Goal: Task Accomplishment & Management: Manage account settings

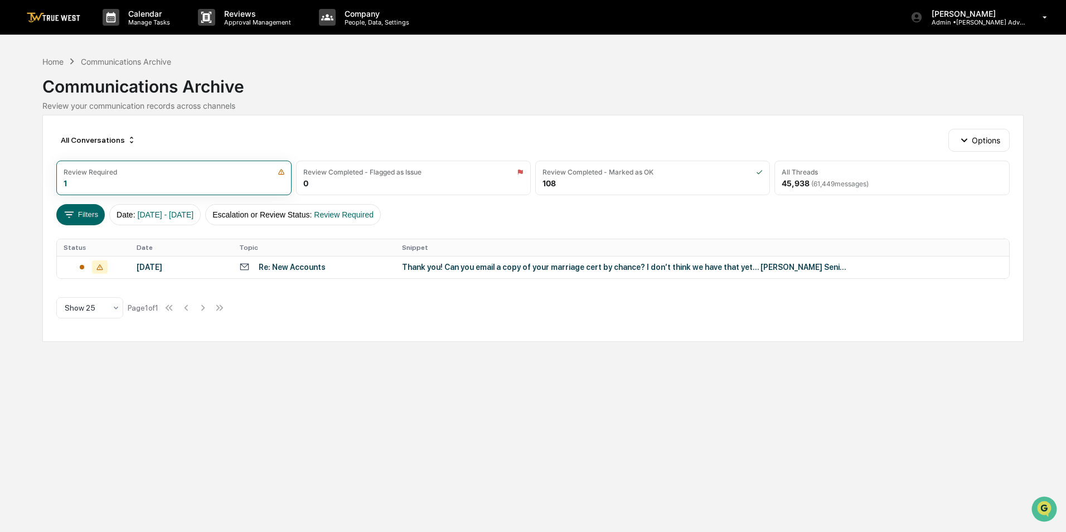
click at [54, 22] on img at bounding box center [54, 17] width 54 height 11
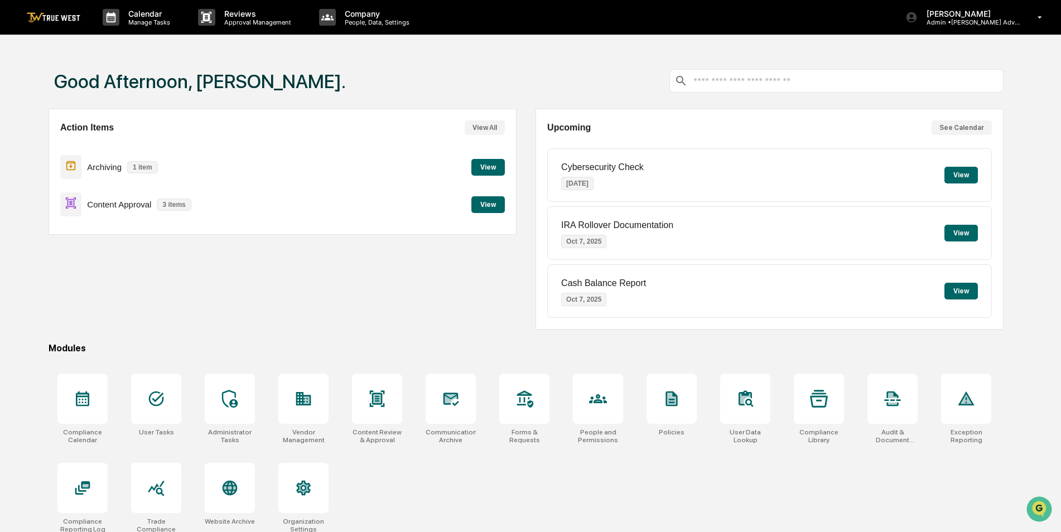
scroll to position [53, 0]
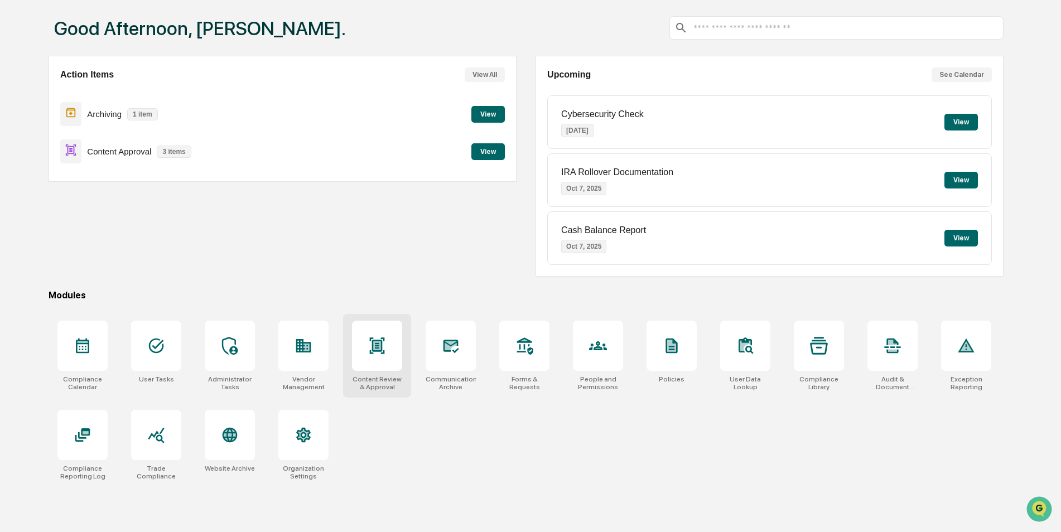
click at [378, 381] on div "Content Review & Approval" at bounding box center [377, 383] width 50 height 16
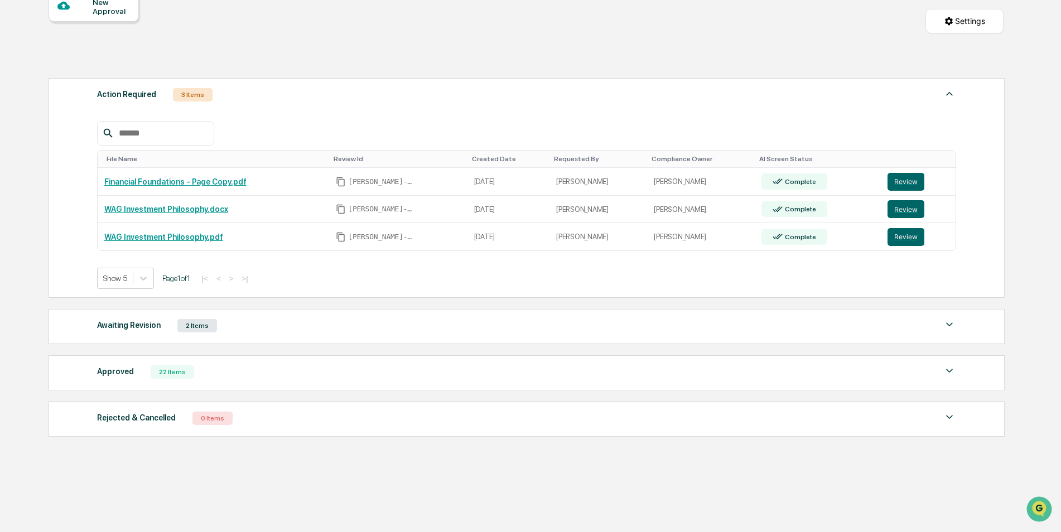
scroll to position [123, 0]
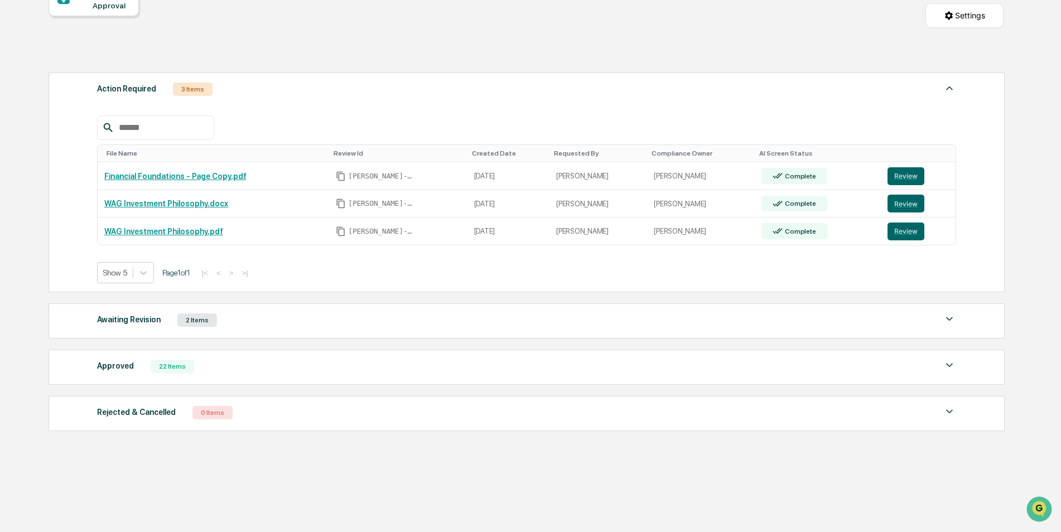
click at [951, 365] on img at bounding box center [948, 365] width 13 height 13
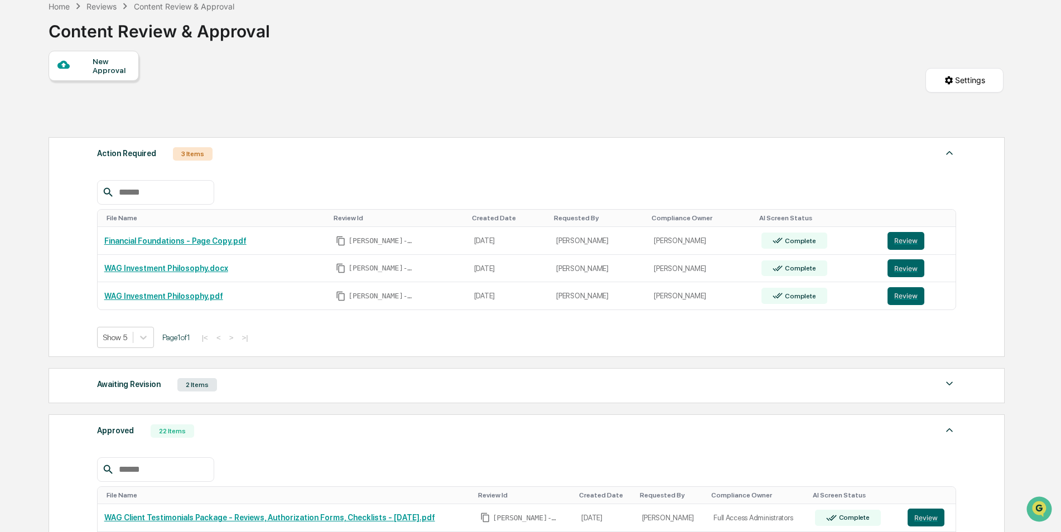
scroll to position [0, 0]
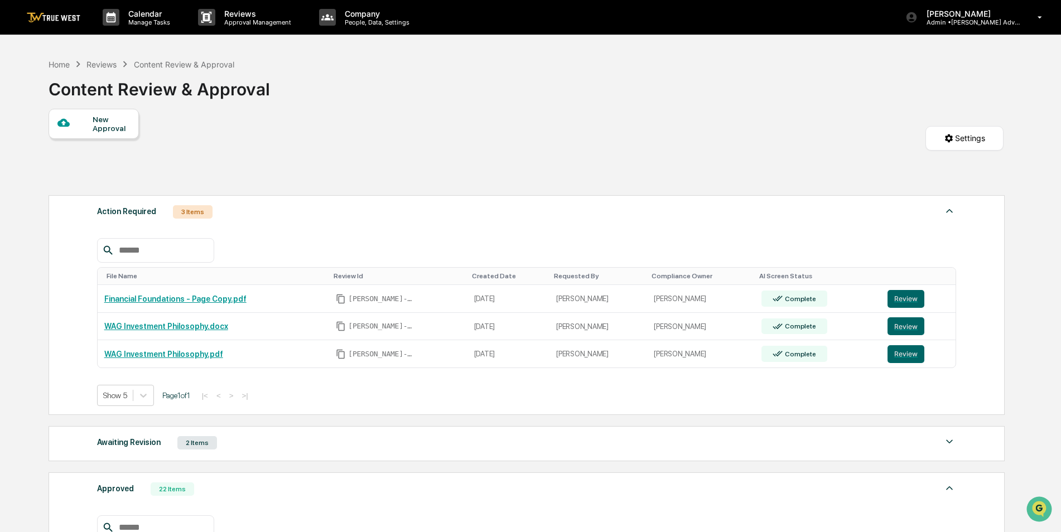
click at [56, 12] on img at bounding box center [54, 17] width 54 height 11
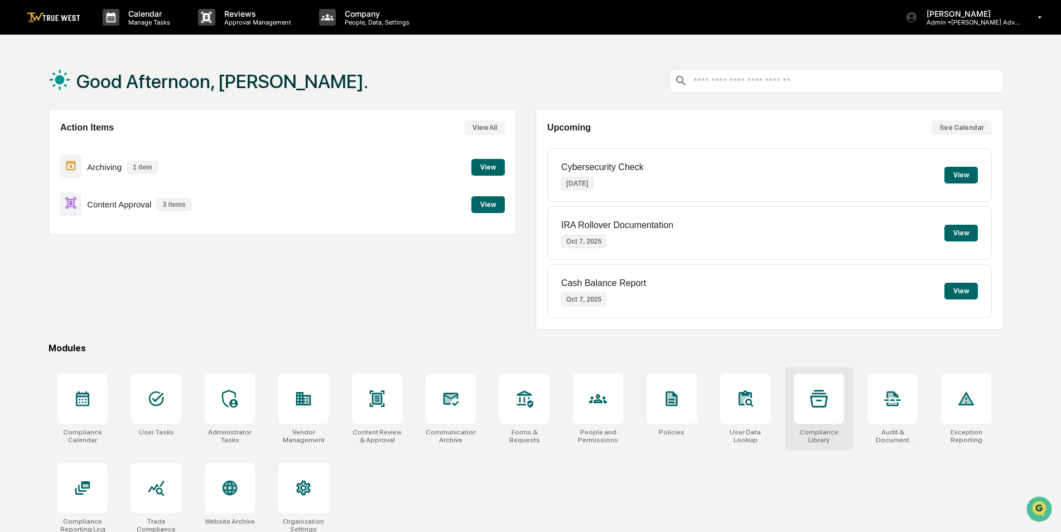
click at [825, 436] on div "Compliance Library" at bounding box center [818, 436] width 50 height 16
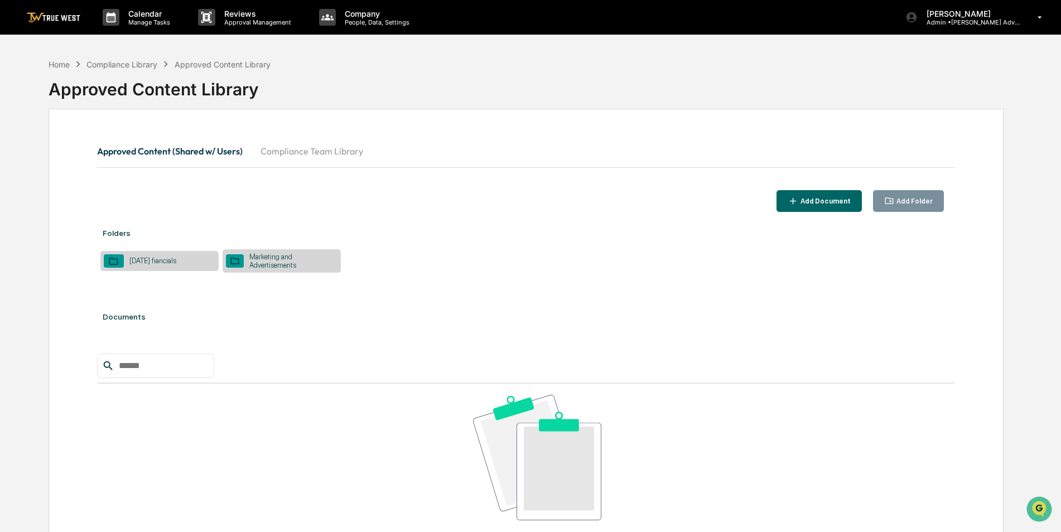
click at [275, 258] on div "Marketing and Advertisements" at bounding box center [291, 261] width 94 height 17
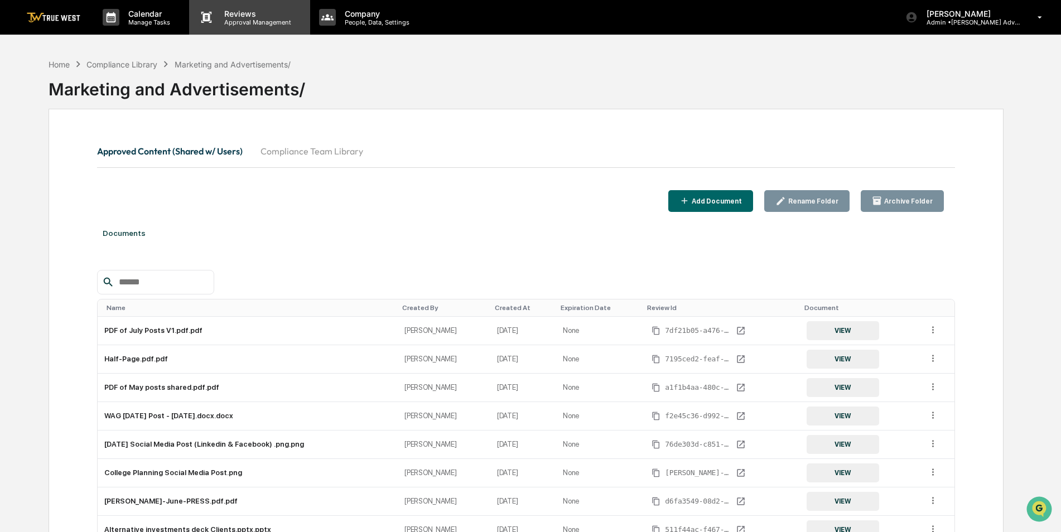
click at [239, 21] on p "Approval Management" at bounding box center [255, 22] width 81 height 8
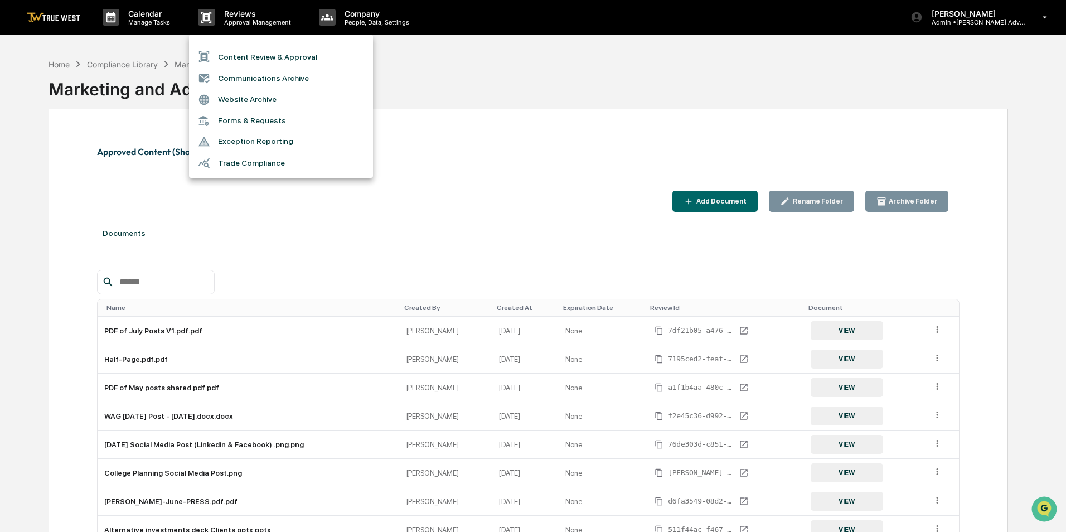
click at [232, 56] on li "Content Review & Approval" at bounding box center [281, 56] width 184 height 21
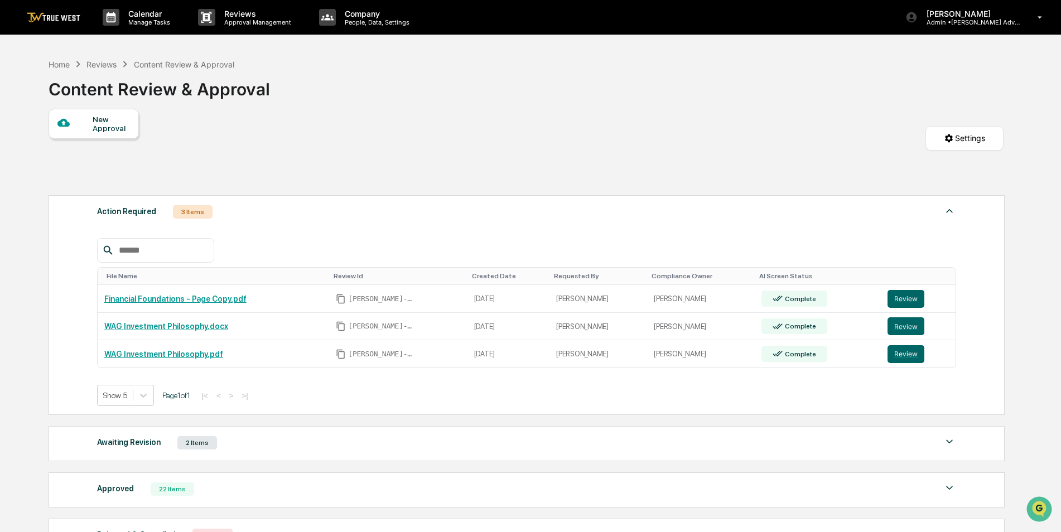
drag, startPoint x: 1059, startPoint y: 288, endPoint x: 1053, endPoint y: 396, distance: 108.4
click at [1053, 396] on div "Calendar Manage Tasks Reviews Approval Management Company People, Data, Setting…" at bounding box center [530, 327] width 1061 height 655
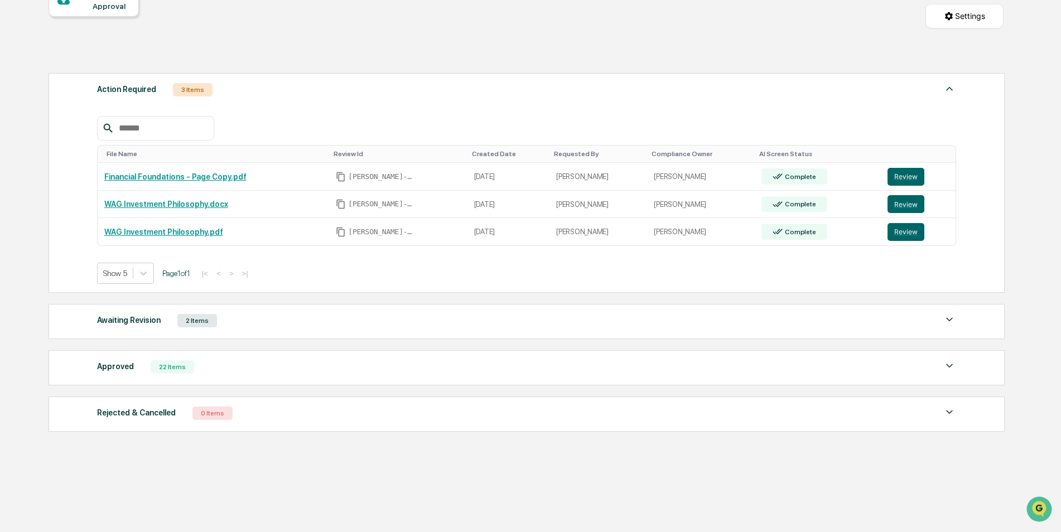
scroll to position [123, 0]
click at [119, 368] on div "Approved" at bounding box center [115, 366] width 37 height 14
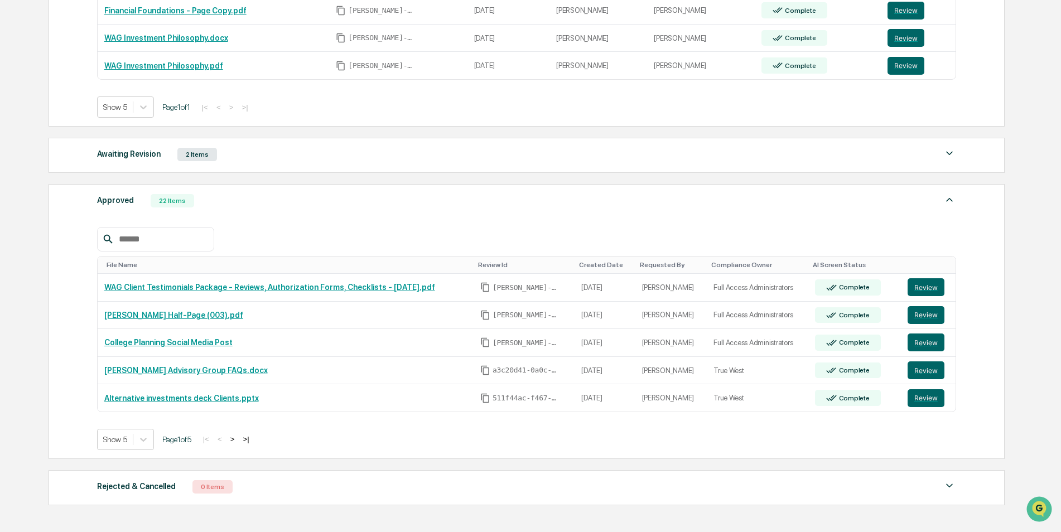
scroll to position [304, 0]
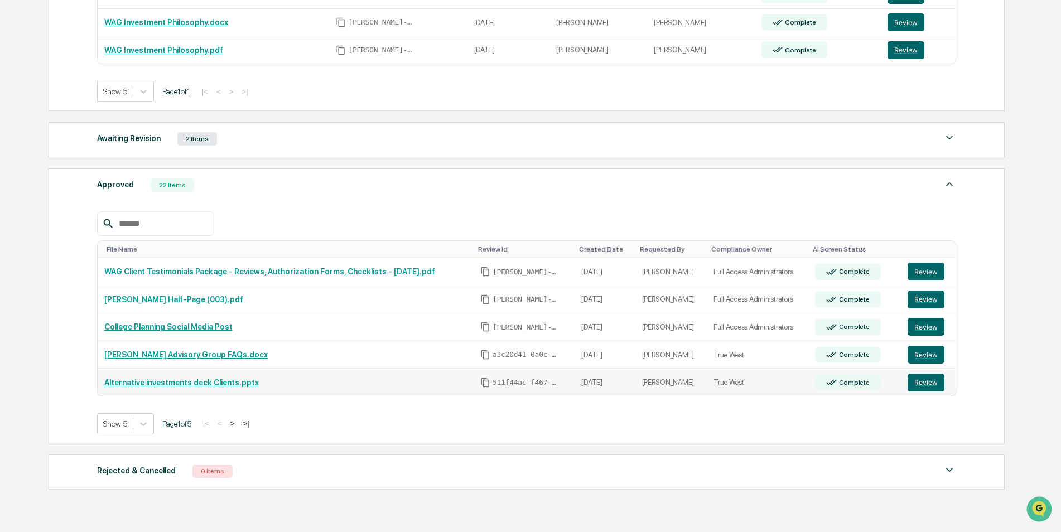
click at [209, 381] on link "Alternative investments deck Clients.pptx" at bounding box center [181, 382] width 154 height 9
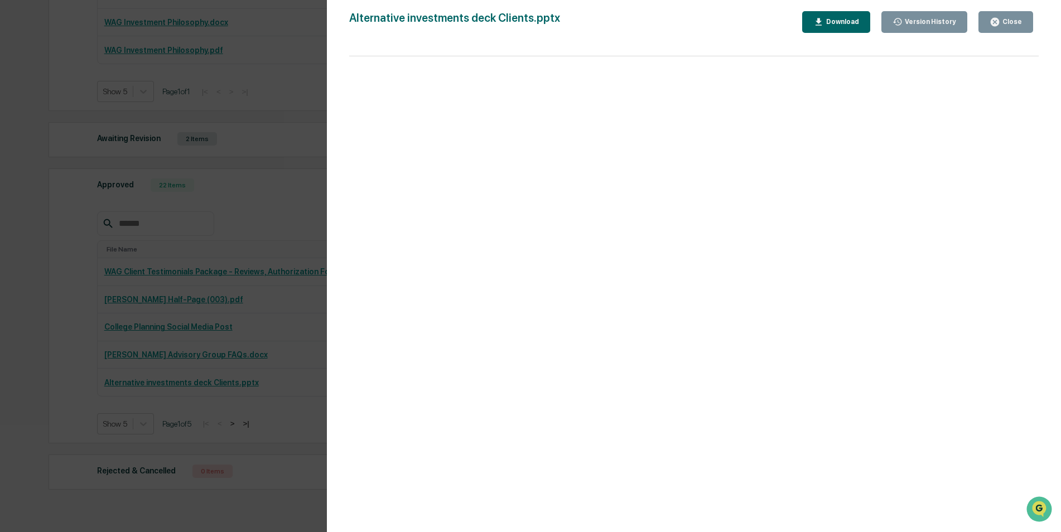
click at [265, 83] on div "Version History 08/05/2025, 02:09 PM Justin Hamilton 08/05/2025, 05:47 PM Tammy…" at bounding box center [530, 266] width 1061 height 532
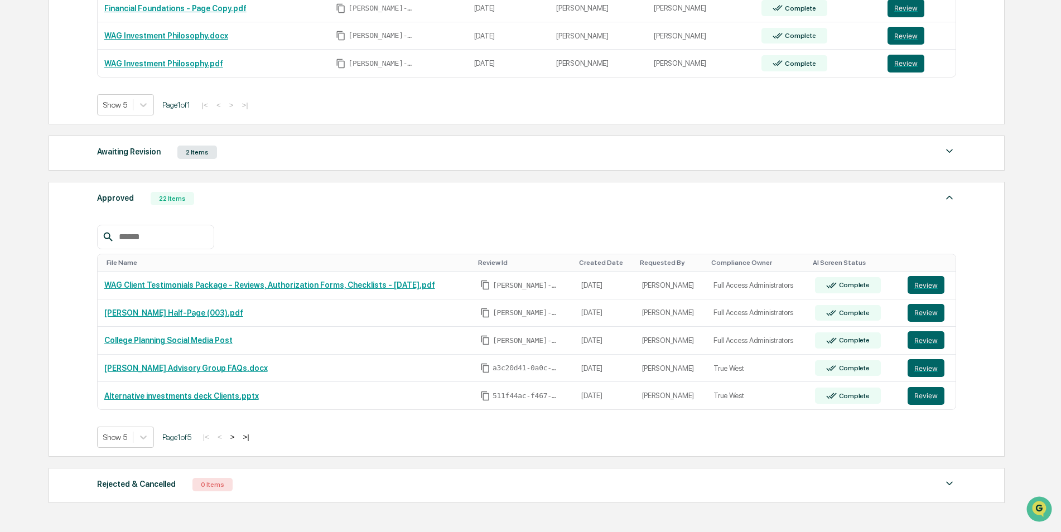
scroll to position [362, 0]
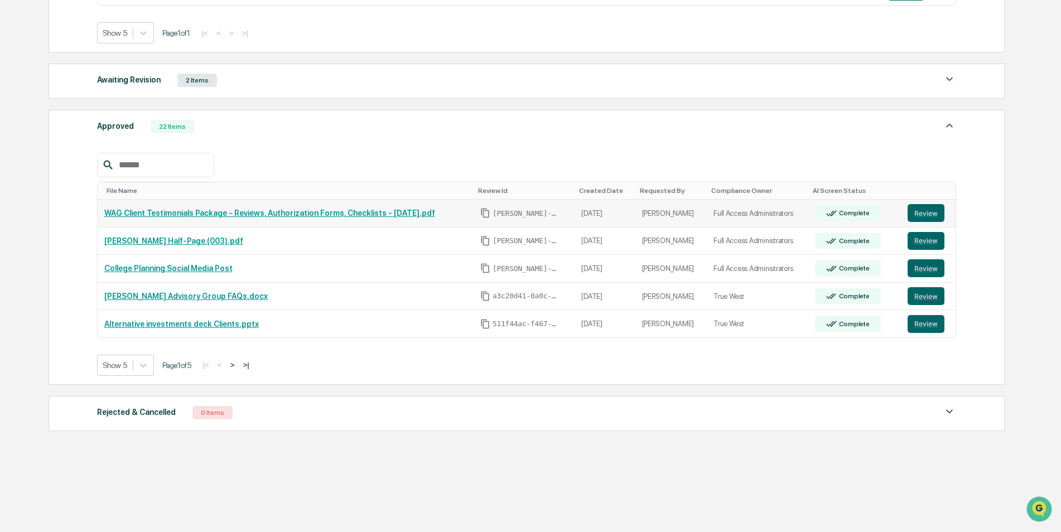
click at [352, 212] on link "WAG Client Testimonials Package - Reviews, Authorization Forms, Checklists - [D…" at bounding box center [269, 213] width 331 height 9
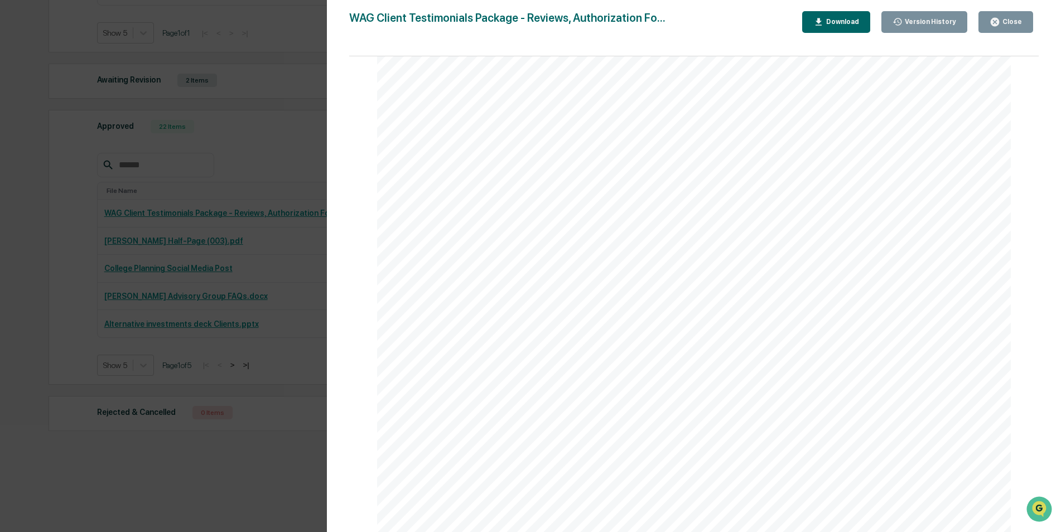
scroll to position [0, 0]
click at [225, 76] on div "Version History 09/17/2025, 08:44 PM Carmen McClennon 09/18/2025, 06:41 PM Tamm…" at bounding box center [530, 266] width 1061 height 532
click at [270, 30] on div "Version History 09/17/2025, 08:44 PM Carmen McClennon 09/18/2025, 06:41 PM Tamm…" at bounding box center [530, 266] width 1061 height 532
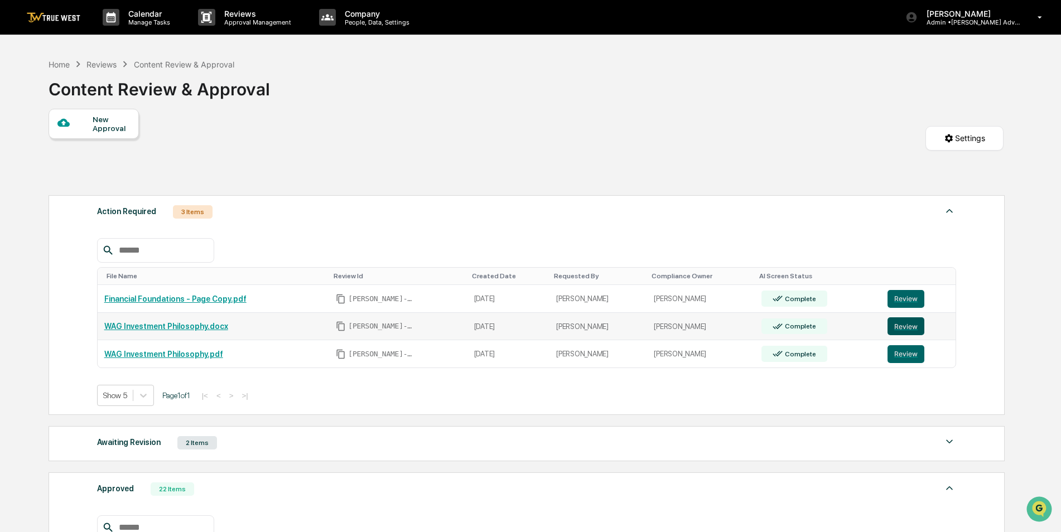
click at [896, 324] on button "Review" at bounding box center [905, 326] width 37 height 18
click at [892, 351] on button "Review" at bounding box center [905, 354] width 37 height 18
click at [201, 323] on link "WAG Investment Philosophy.docx" at bounding box center [166, 326] width 124 height 9
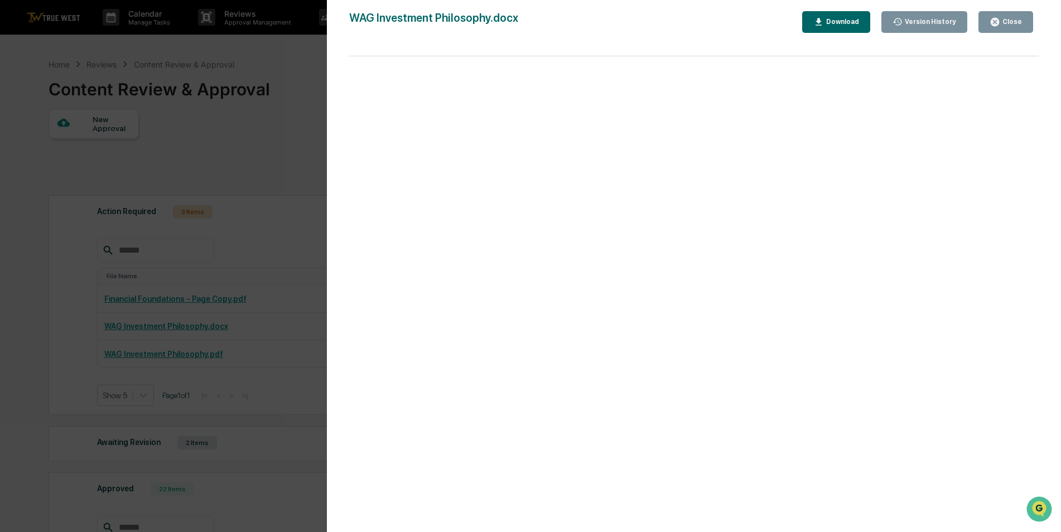
click at [317, 107] on div "Version History 09/29/2025, 08:15 PM Justin Hamilton WAG Investment Philosophy.…" at bounding box center [530, 266] width 1061 height 532
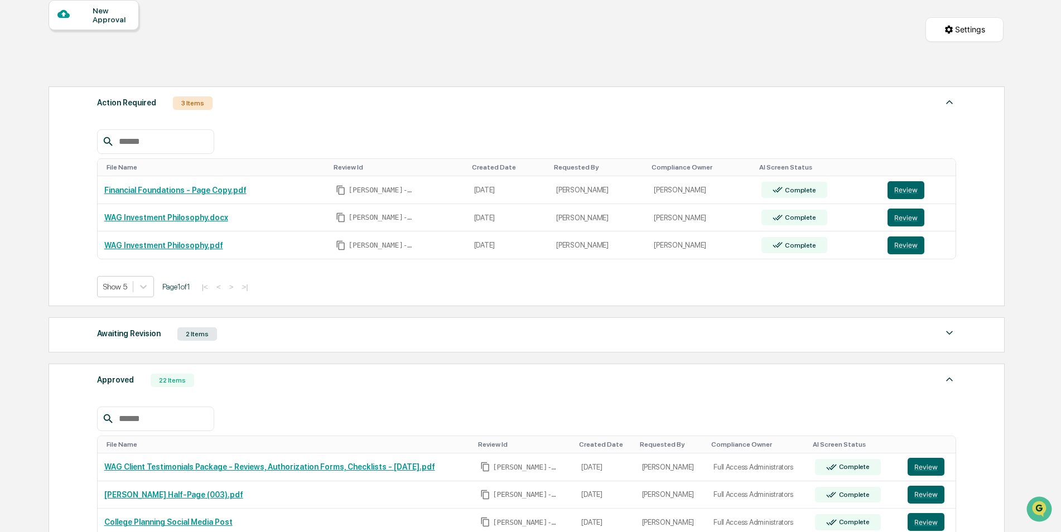
scroll to position [80, 0]
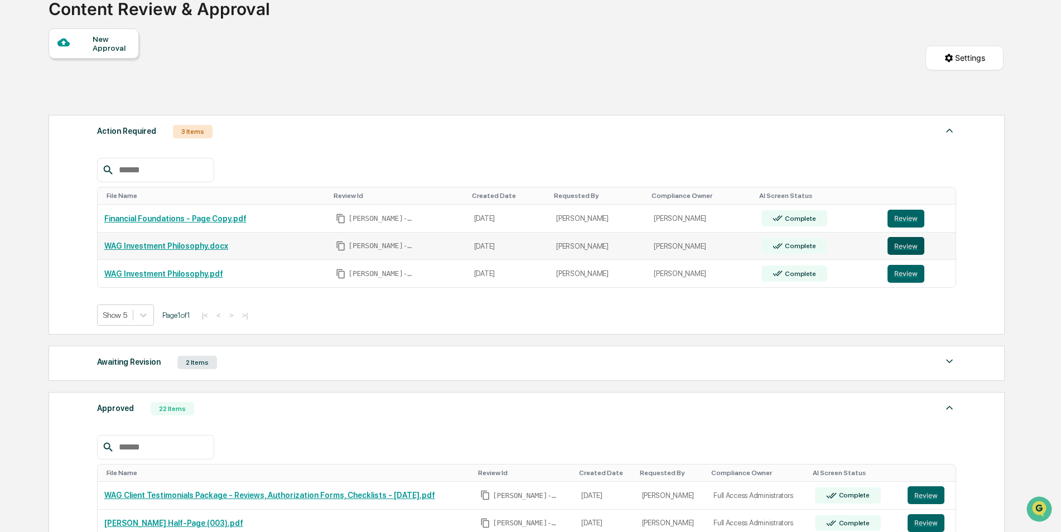
click at [899, 245] on button "Review" at bounding box center [905, 246] width 37 height 18
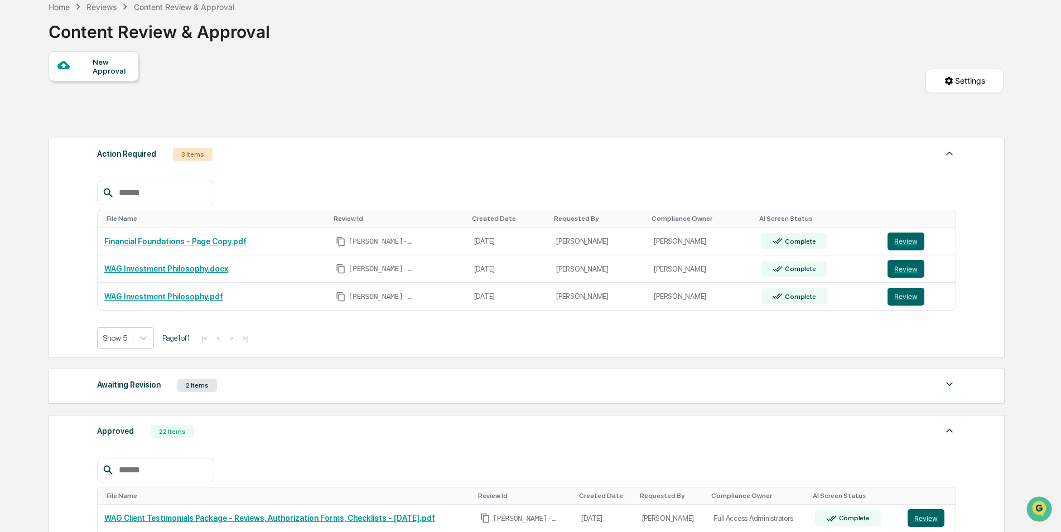
scroll to position [16, 0]
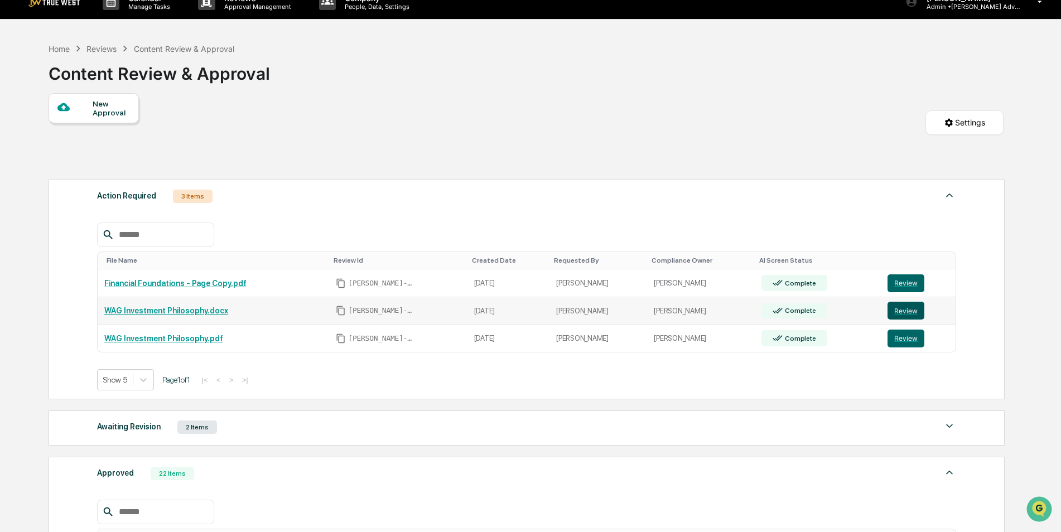
click at [891, 306] on button "Review" at bounding box center [905, 311] width 37 height 18
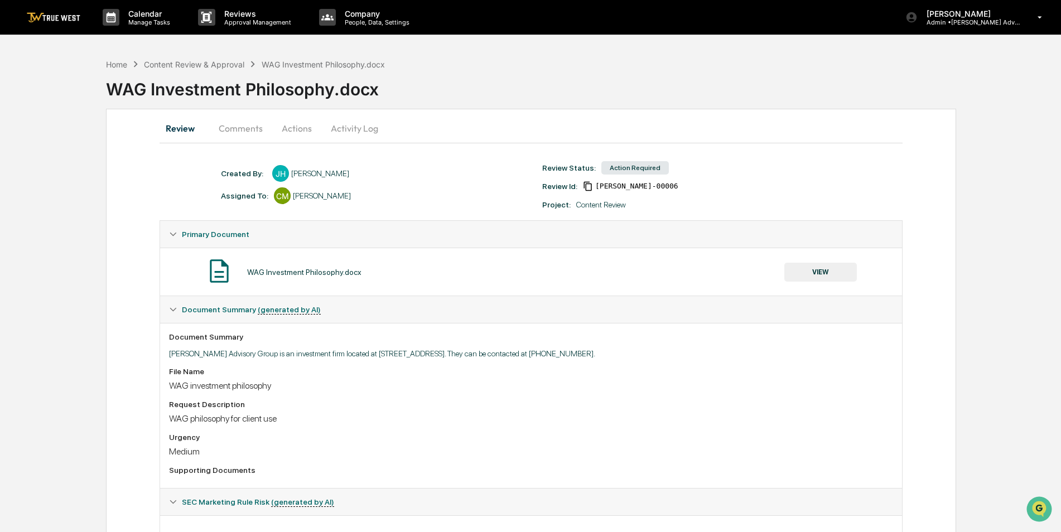
click at [217, 274] on img at bounding box center [219, 271] width 28 height 28
click at [815, 274] on button "VIEW" at bounding box center [820, 272] width 72 height 19
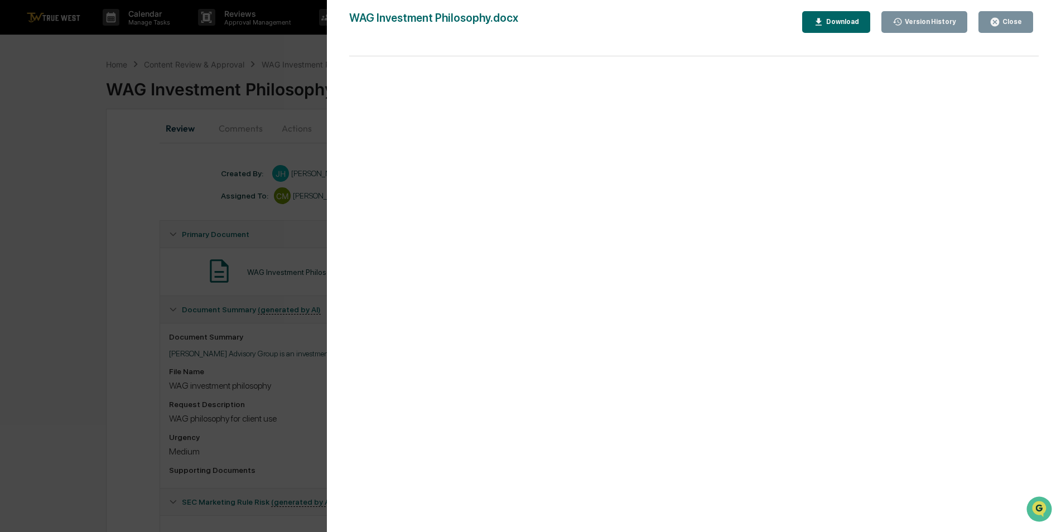
click at [1010, 23] on div "Close" at bounding box center [1011, 22] width 22 height 8
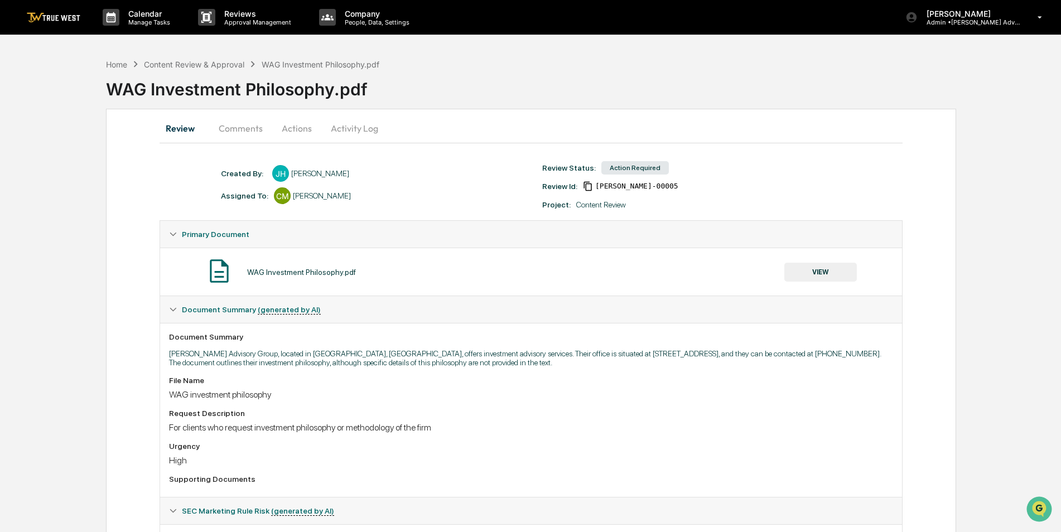
click at [814, 264] on button "VIEW" at bounding box center [820, 272] width 72 height 19
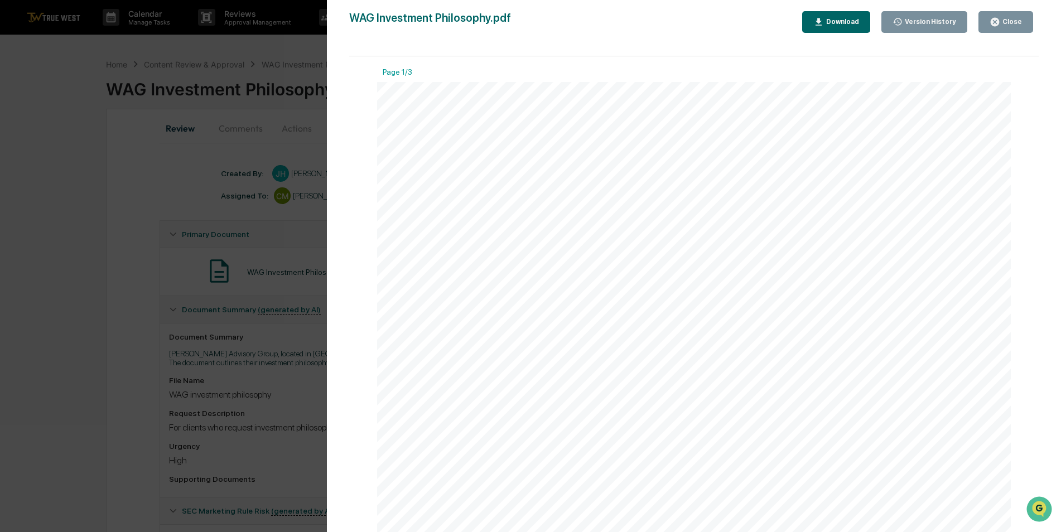
click at [269, 58] on div "Version History 09/29/2025, 04:46 PM Justin Hamilton WAG Investment Philosophy.…" at bounding box center [530, 266] width 1061 height 532
click at [210, 160] on div "Version History 09/29/2025, 04:46 PM Justin Hamilton WAG Investment Philosophy.…" at bounding box center [530, 266] width 1061 height 532
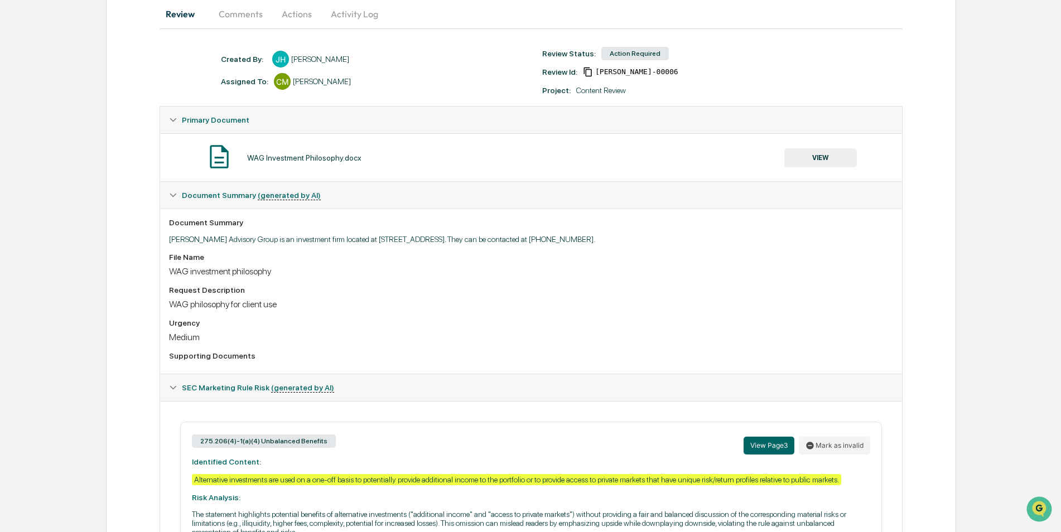
scroll to position [200, 0]
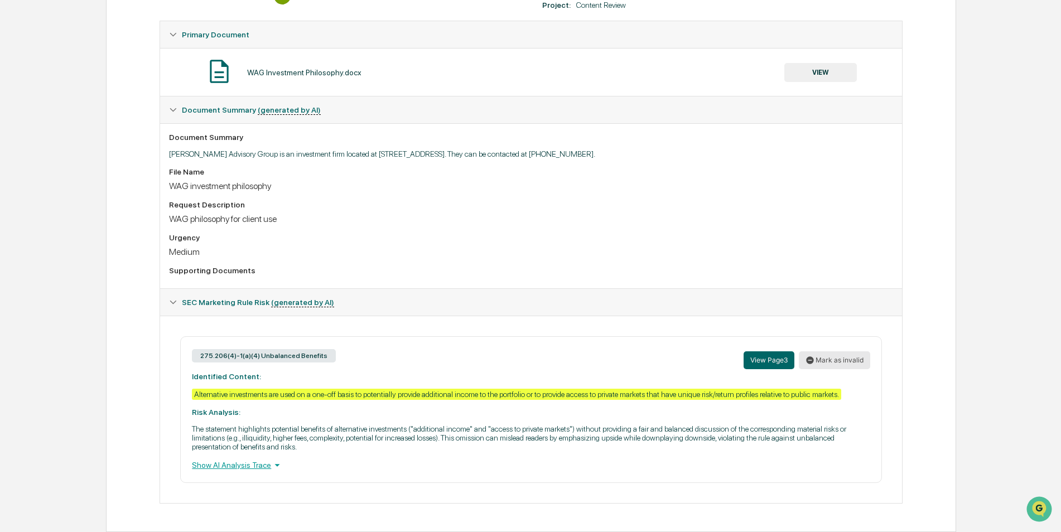
click at [851, 363] on button "Mark as invalid" at bounding box center [834, 360] width 71 height 18
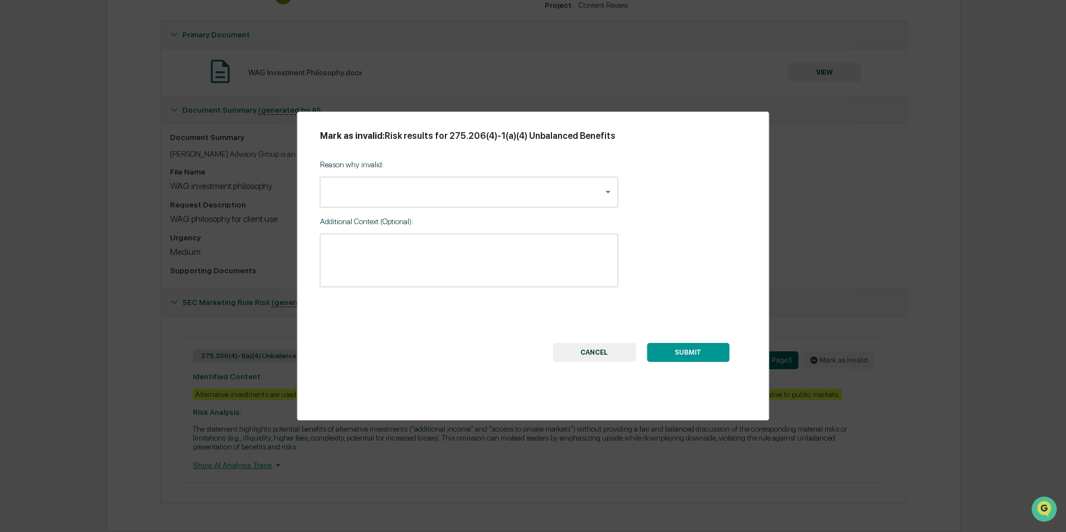
click at [611, 196] on body "Calendar Manage Tasks Reviews Approval Management Company People, Data, Setting…" at bounding box center [533, 166] width 1066 height 732
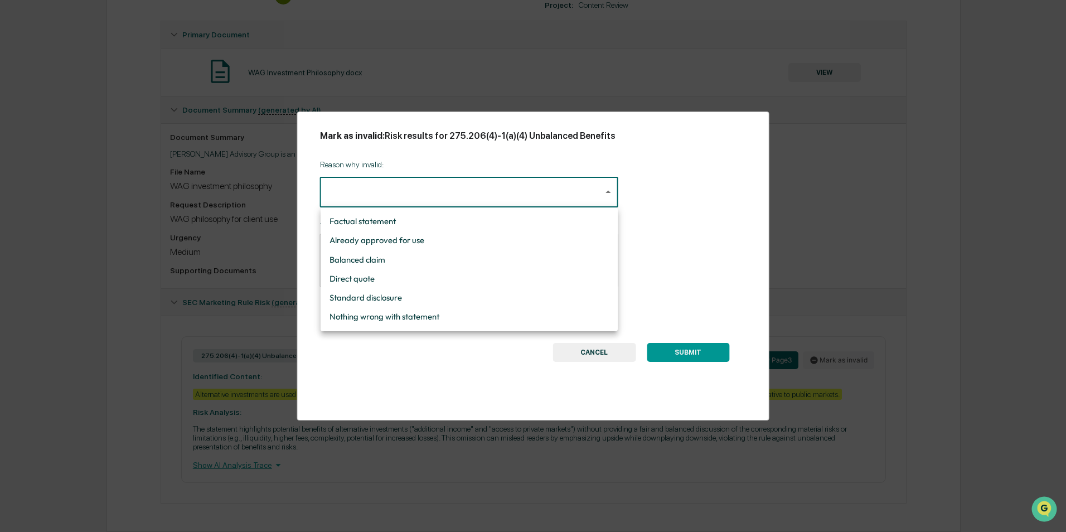
click at [368, 224] on li "Factual statement" at bounding box center [469, 221] width 297 height 19
type input "**********"
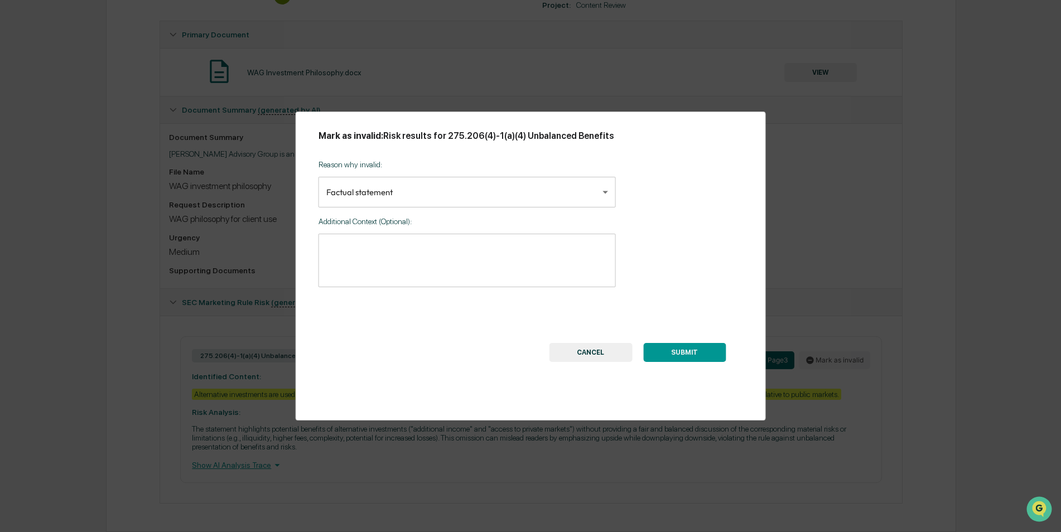
click at [327, 241] on div "* ​" at bounding box center [466, 261] width 297 height 54
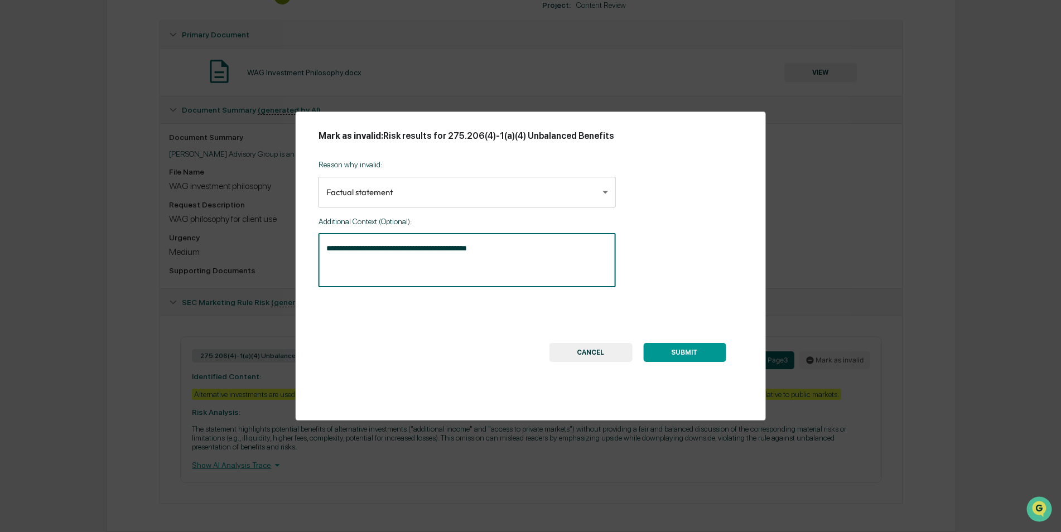
drag, startPoint x: 448, startPoint y: 248, endPoint x: 404, endPoint y: 247, distance: 44.6
click at [404, 247] on textarea "**********" at bounding box center [467, 260] width 282 height 35
drag, startPoint x: 422, startPoint y: 247, endPoint x: 380, endPoint y: 263, distance: 44.8
click at [380, 263] on textarea "**********" at bounding box center [467, 260] width 282 height 35
click at [473, 249] on textarea "**********" at bounding box center [467, 260] width 282 height 35
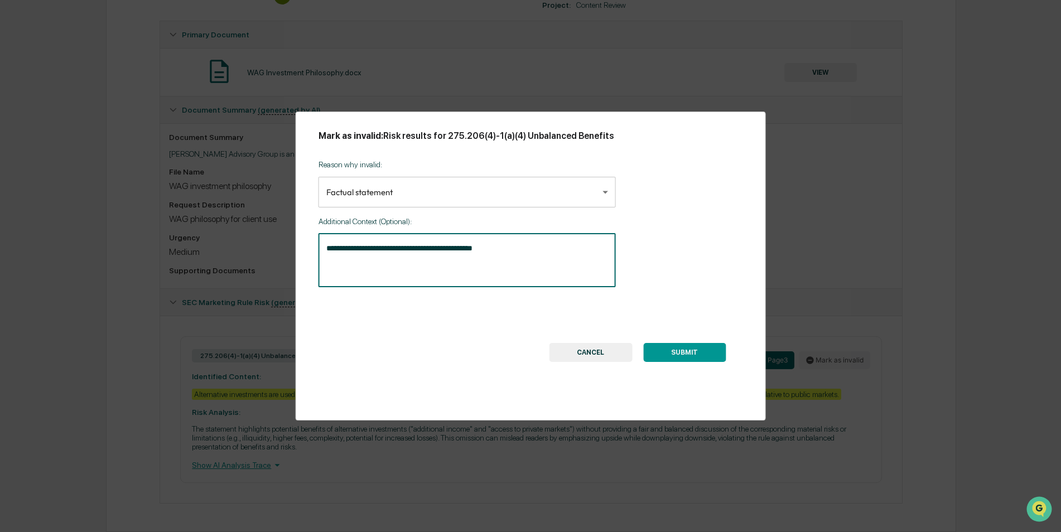
click at [492, 248] on textarea "**********" at bounding box center [467, 260] width 282 height 35
type textarea "**********"
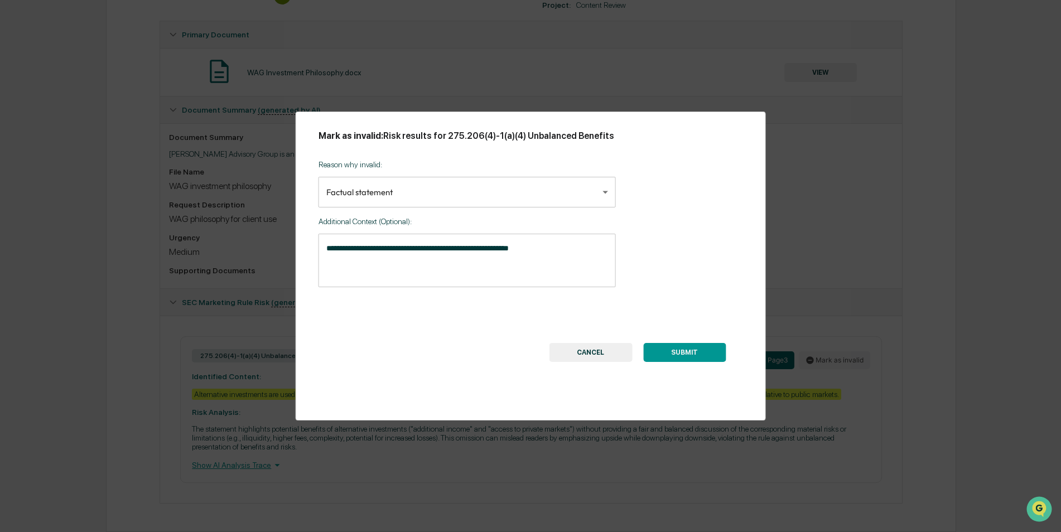
click at [664, 359] on button "SUBMIT" at bounding box center [684, 352] width 83 height 19
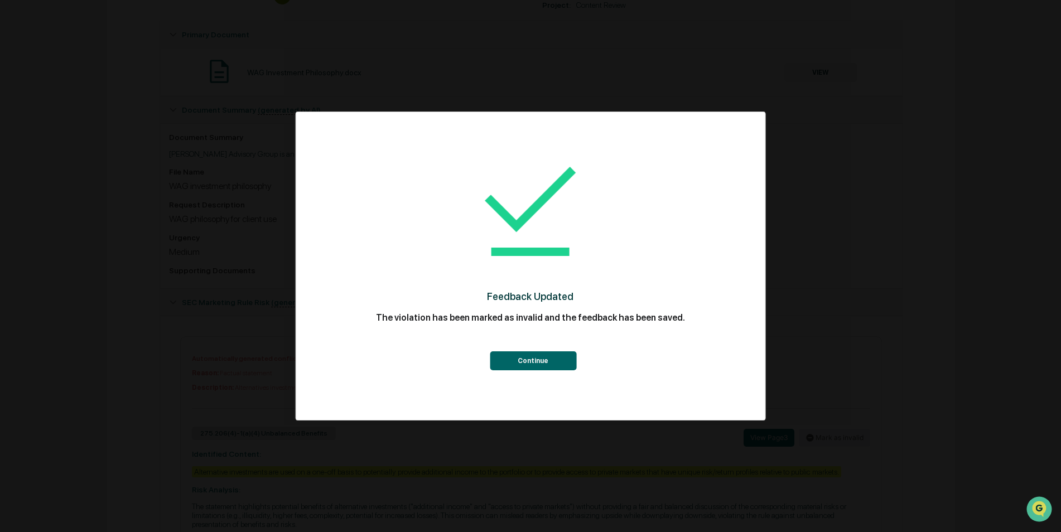
click at [496, 353] on button "Continue" at bounding box center [533, 360] width 86 height 19
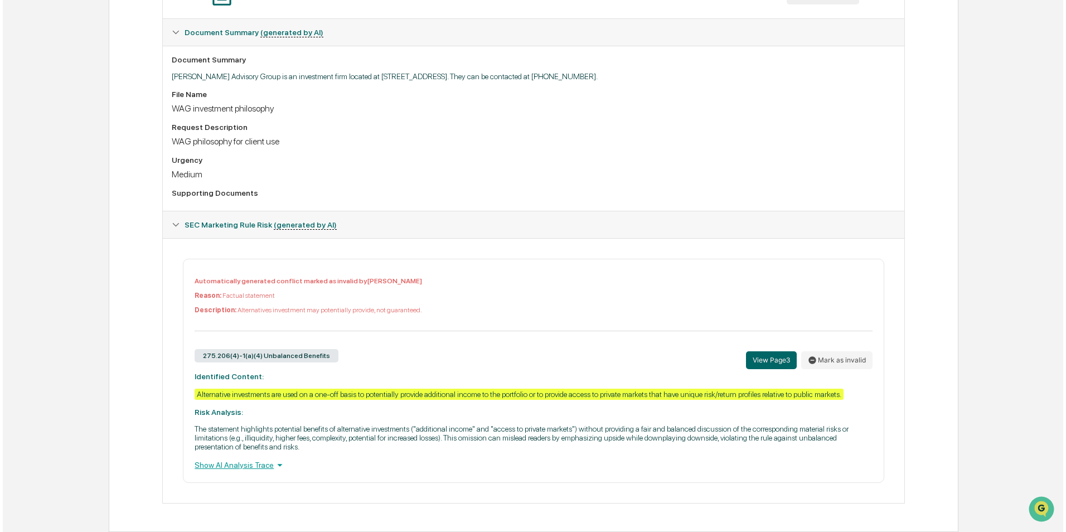
scroll to position [0, 0]
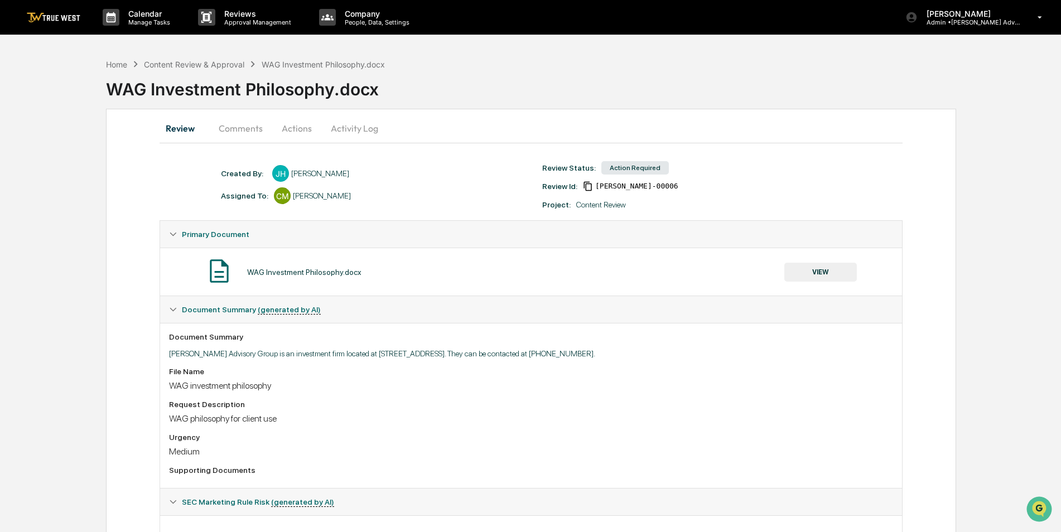
click at [291, 130] on button "Actions" at bounding box center [297, 128] width 50 height 27
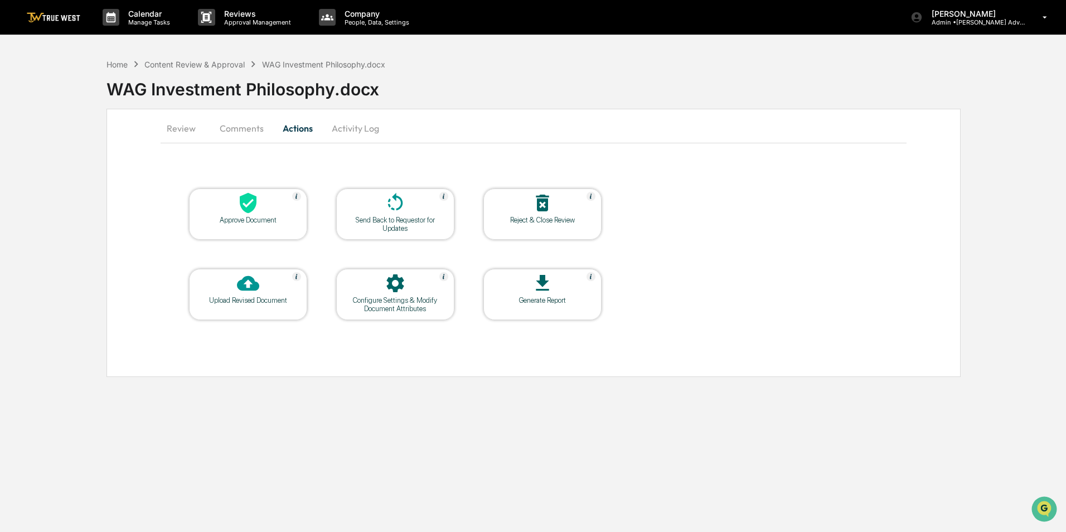
click at [258, 206] on icon at bounding box center [248, 203] width 22 height 22
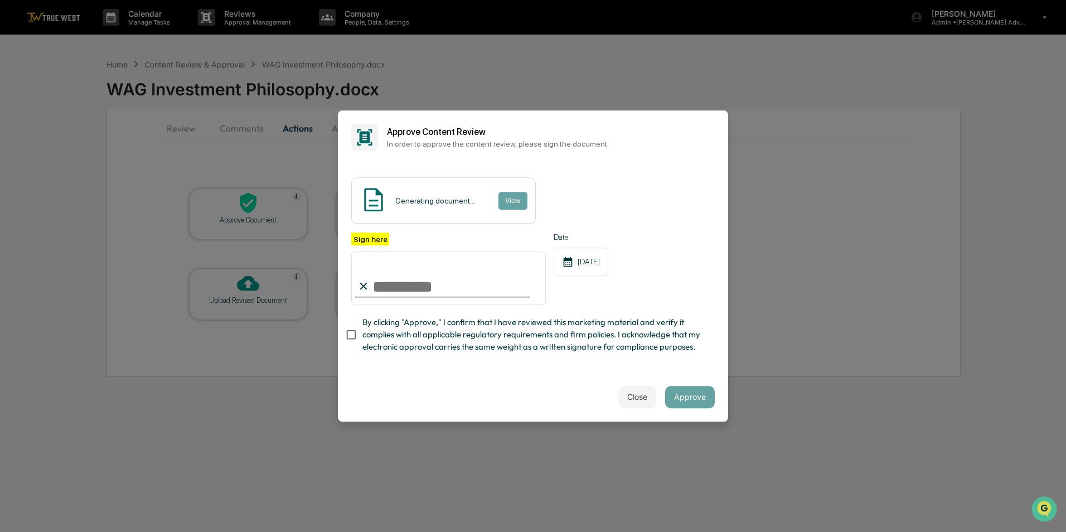
click at [400, 296] on div at bounding box center [442, 296] width 175 height 1
click at [393, 275] on input "Sign here" at bounding box center [448, 278] width 195 height 54
type input "**********"
click at [626, 405] on button "Close" at bounding box center [637, 397] width 38 height 22
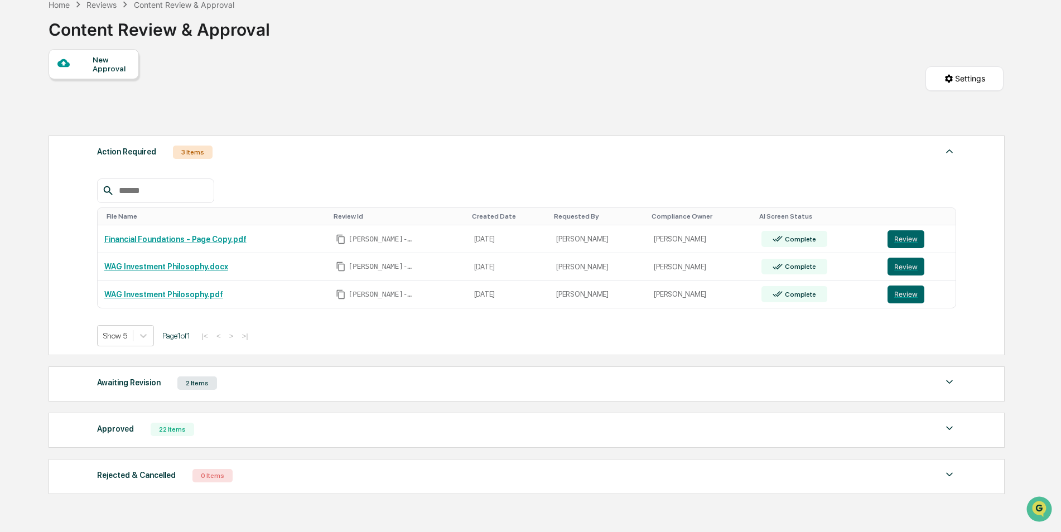
scroll to position [123, 0]
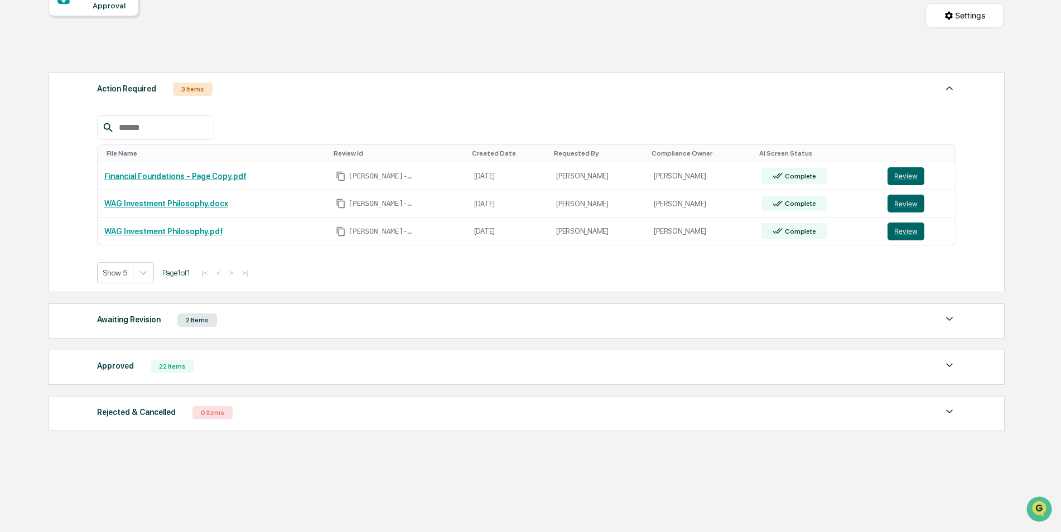
click at [947, 366] on img at bounding box center [948, 365] width 13 height 13
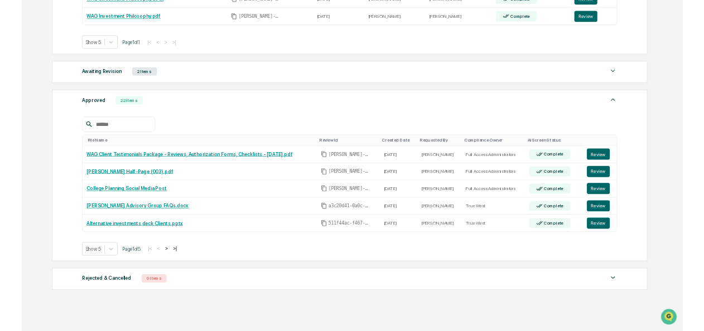
scroll to position [362, 0]
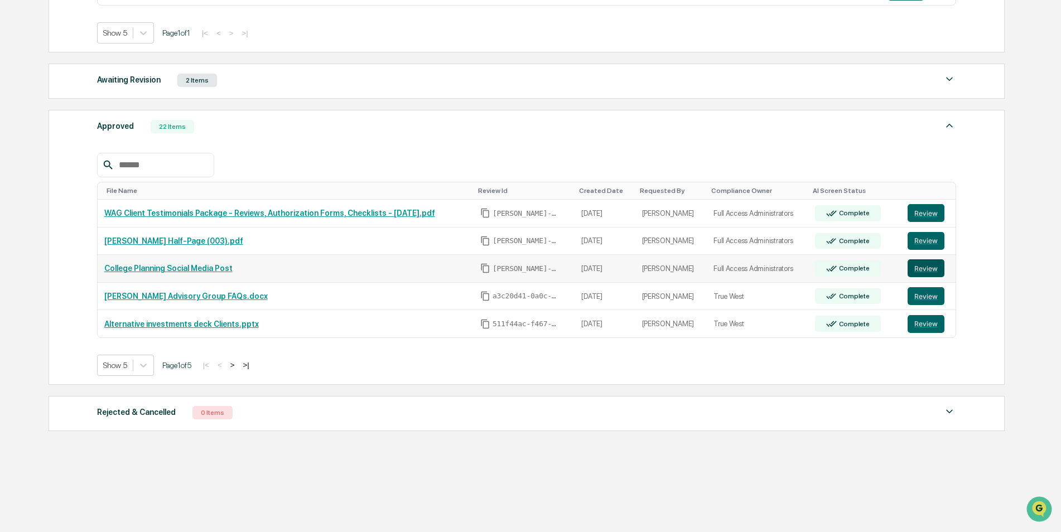
click at [917, 264] on button "Review" at bounding box center [925, 268] width 37 height 18
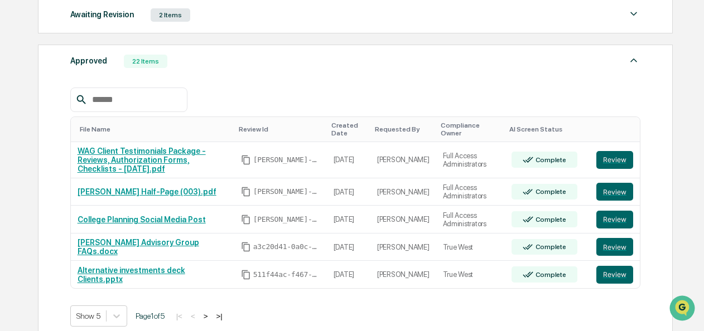
scroll to position [405, 0]
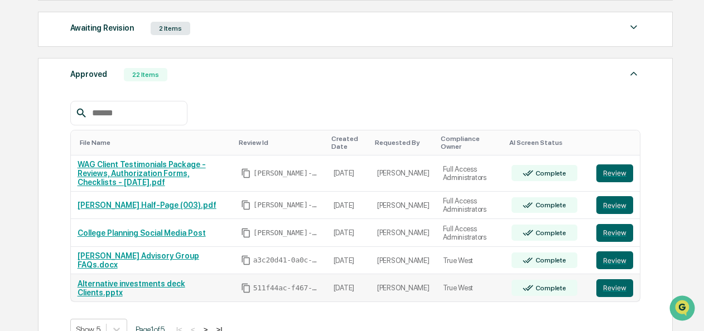
click at [144, 289] on link "Alternative investments deck Clients.pptx" at bounding box center [132, 288] width 108 height 18
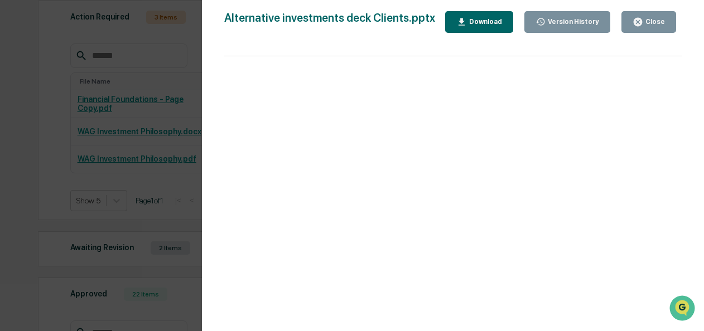
scroll to position [169, 0]
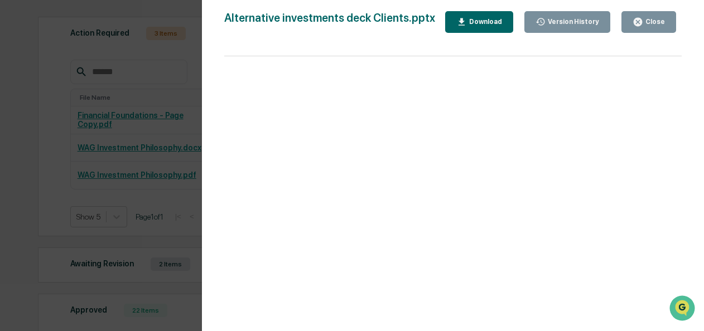
click at [667, 19] on button "Close" at bounding box center [648, 22] width 55 height 22
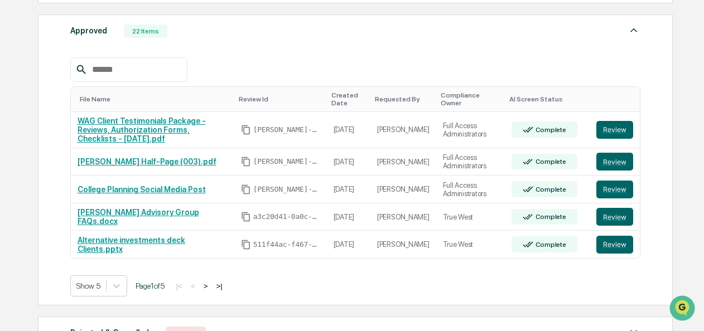
scroll to position [449, 0]
drag, startPoint x: 202, startPoint y: 240, endPoint x: 264, endPoint y: 261, distance: 66.0
click at [264, 261] on div "File Name Review Id Created Date Requested By Compliance Owner AI Screen Status…" at bounding box center [355, 176] width 570 height 239
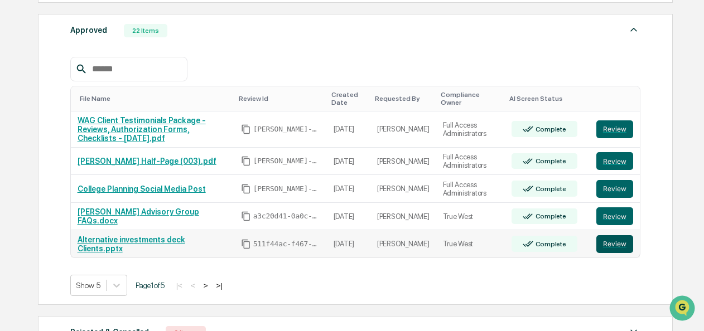
click at [607, 239] on button "Review" at bounding box center [614, 244] width 37 height 18
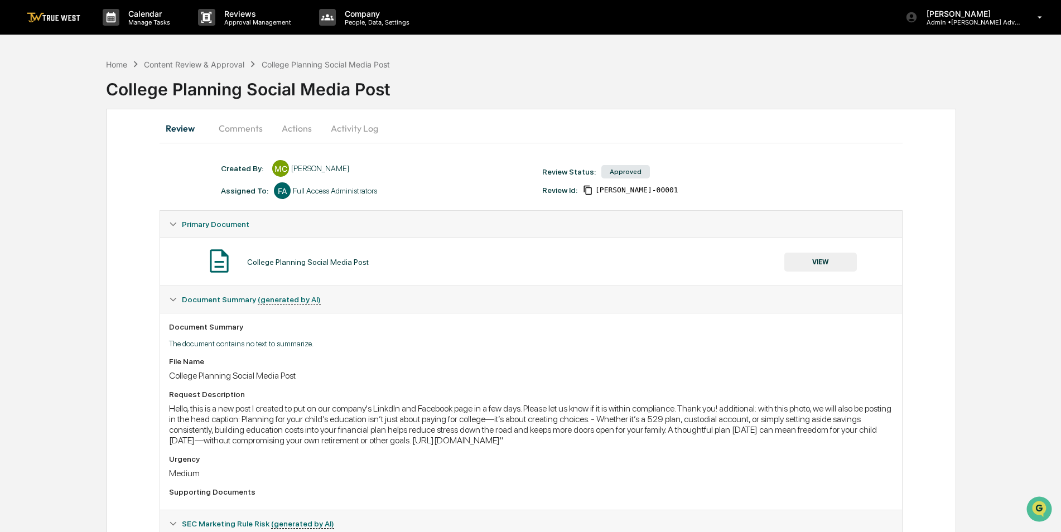
click at [834, 264] on button "VIEW" at bounding box center [820, 262] width 72 height 19
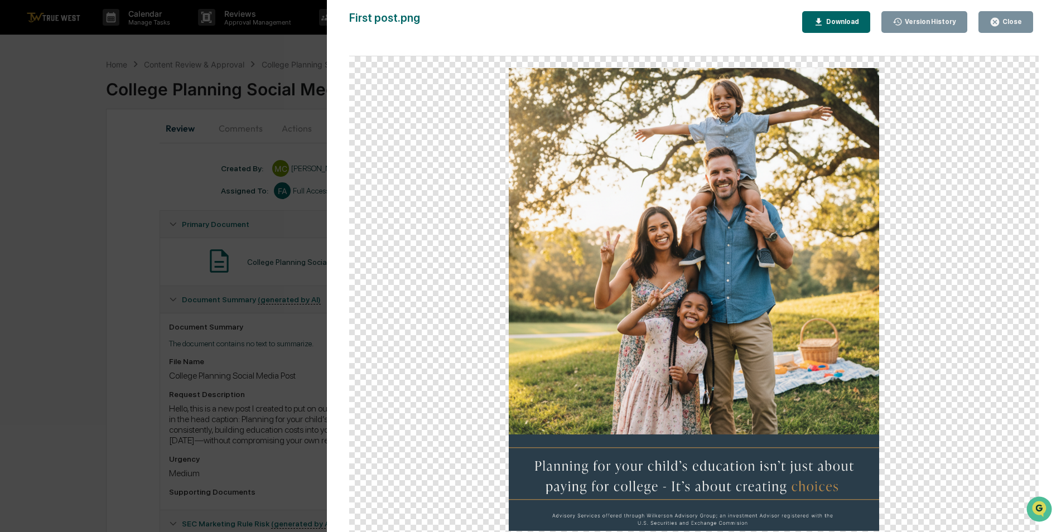
click at [1022, 23] on button "Close" at bounding box center [1005, 22] width 55 height 22
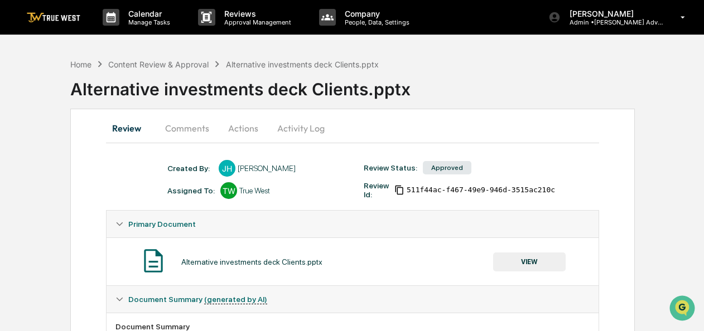
click at [232, 129] on button "Actions" at bounding box center [243, 128] width 50 height 27
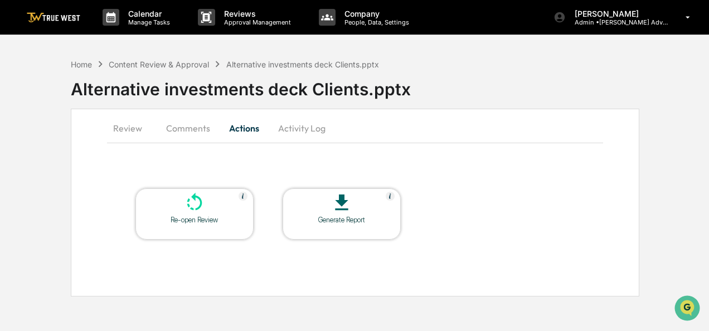
click at [192, 219] on div "Re-open Review" at bounding box center [194, 220] width 100 height 8
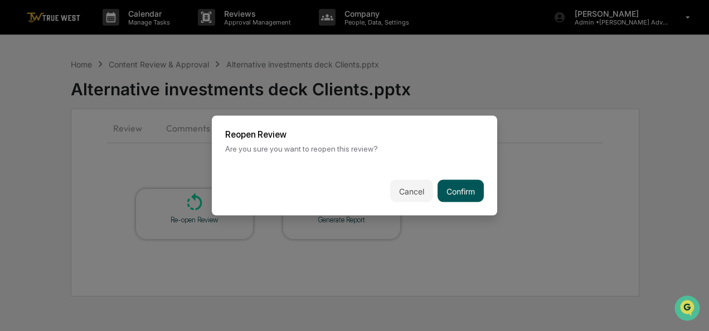
click at [452, 186] on button "Confirm" at bounding box center [461, 191] width 46 height 22
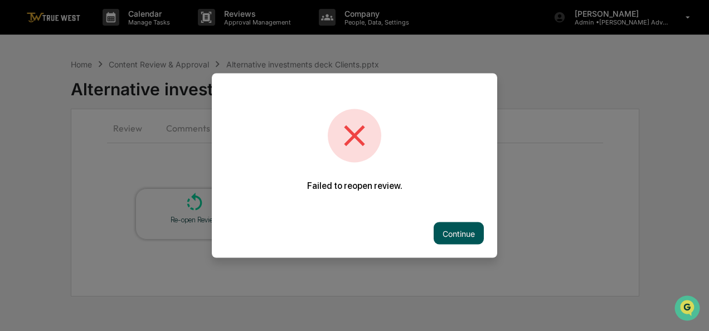
click at [455, 234] on button "Continue" at bounding box center [459, 233] width 50 height 22
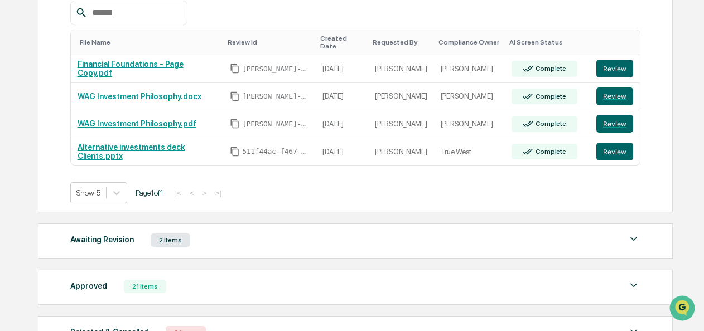
scroll to position [307, 0]
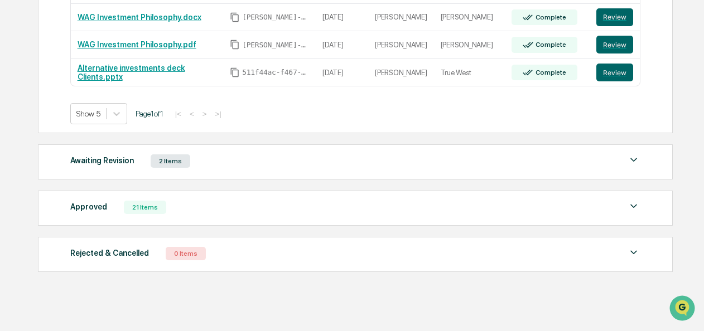
click at [635, 200] on img at bounding box center [633, 206] width 13 height 13
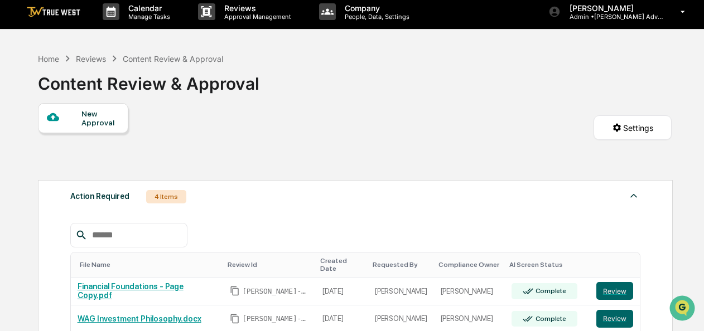
scroll to position [0, 0]
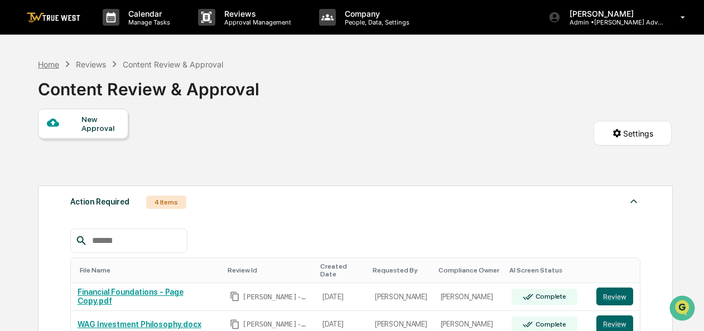
click at [53, 61] on div "Home" at bounding box center [48, 64] width 21 height 9
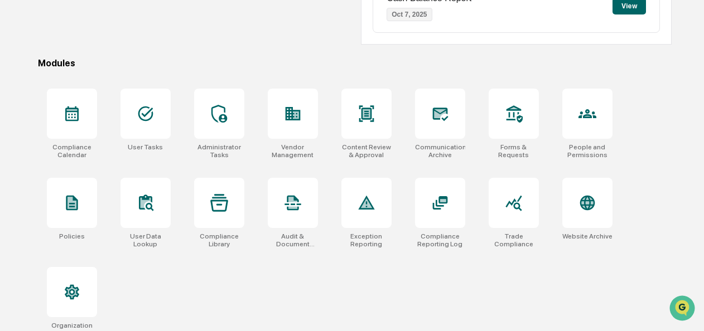
scroll to position [287, 0]
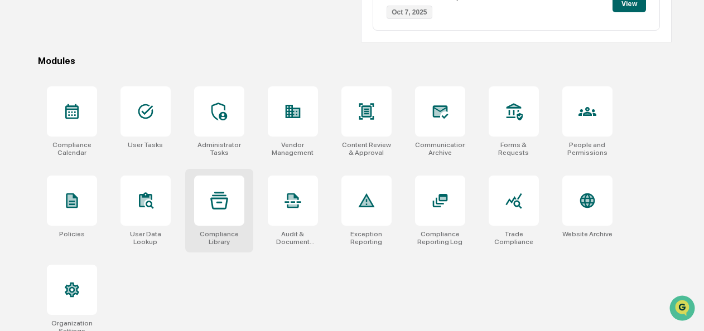
click at [216, 194] on icon at bounding box center [219, 200] width 18 height 17
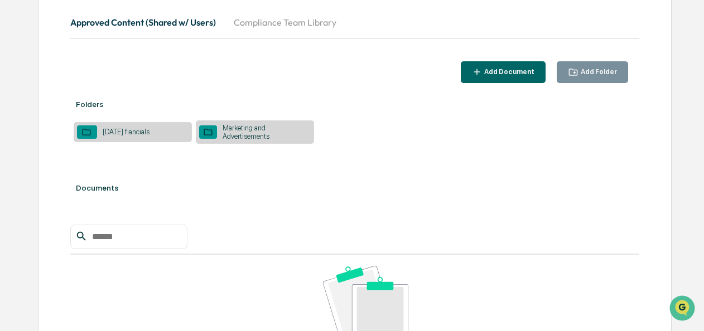
scroll to position [139, 0]
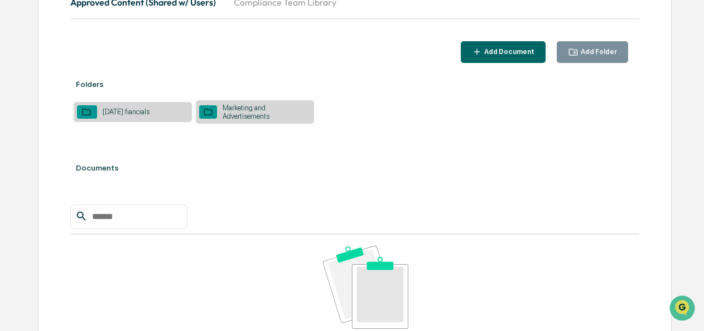
click at [268, 107] on div "Marketing and Advertisements" at bounding box center [264, 112] width 94 height 17
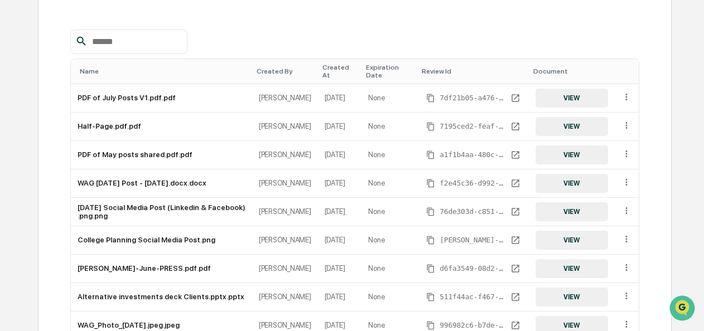
scroll to position [228, 0]
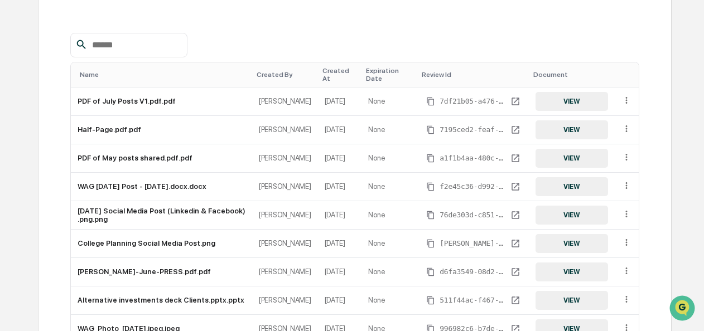
drag, startPoint x: 698, startPoint y: 208, endPoint x: 700, endPoint y: 224, distance: 15.7
click at [700, 224] on div "Home Compliance Library Marketing and Advertisements/ Marketing and Advertiseme…" at bounding box center [352, 141] width 704 height 632
click at [546, 306] on button "VIEW" at bounding box center [571, 300] width 72 height 19
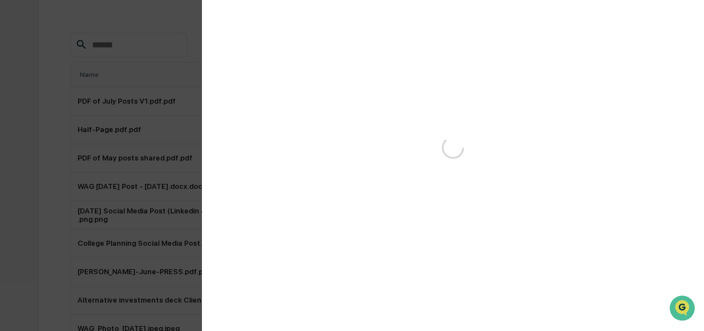
click at [546, 306] on div "Version History" at bounding box center [352, 165] width 704 height 331
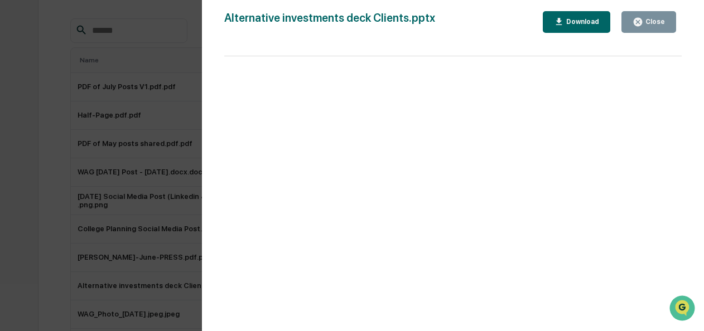
scroll to position [241, 0]
click at [493, 32] on div "Alternative investments deck Clients.pptx Close Download" at bounding box center [452, 22] width 457 height 22
click at [643, 13] on button "Close" at bounding box center [648, 22] width 55 height 22
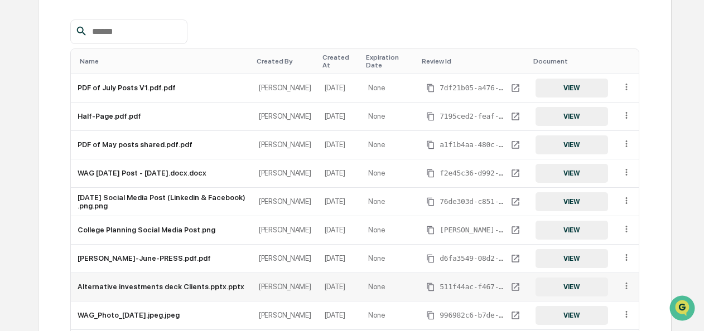
click at [630, 286] on icon at bounding box center [626, 286] width 11 height 11
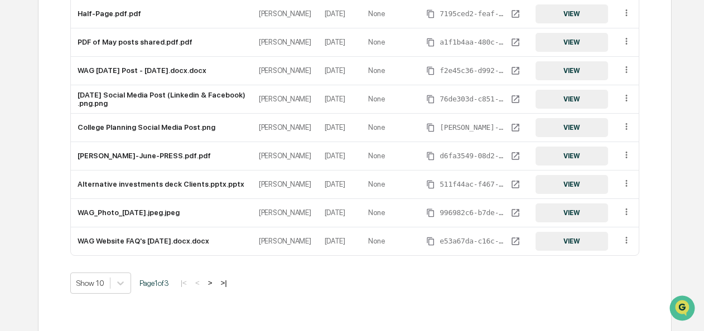
scroll to position [345, 0]
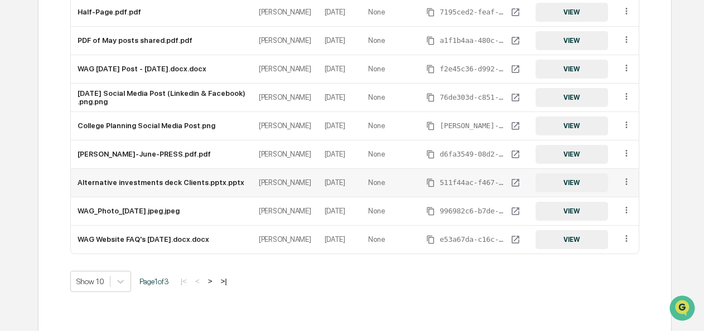
click at [627, 178] on icon at bounding box center [626, 182] width 11 height 11
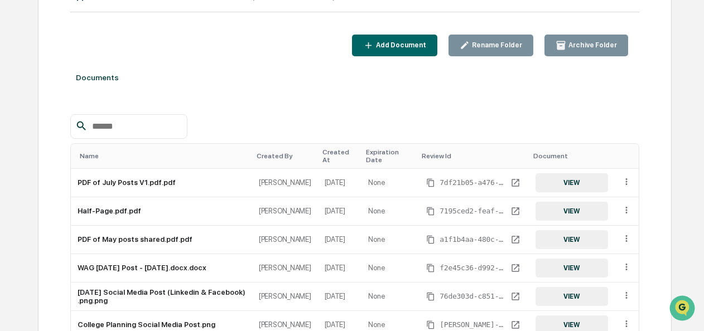
scroll to position [0, 0]
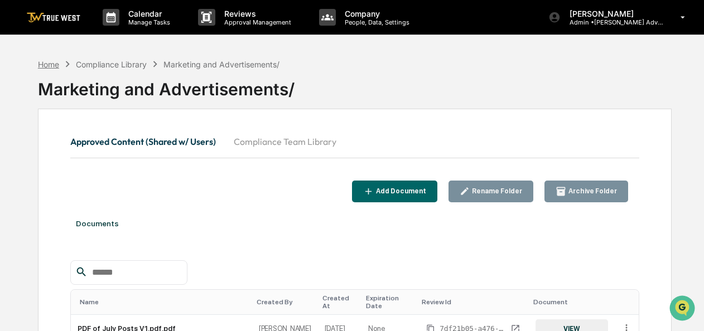
click at [58, 60] on div "Home" at bounding box center [48, 64] width 21 height 9
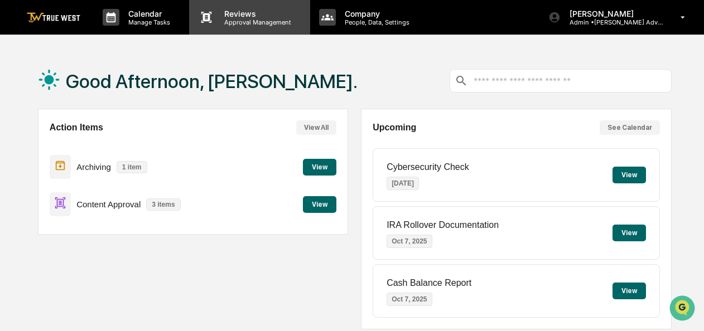
click at [228, 28] on div "Reviews Approval Management" at bounding box center [249, 17] width 120 height 35
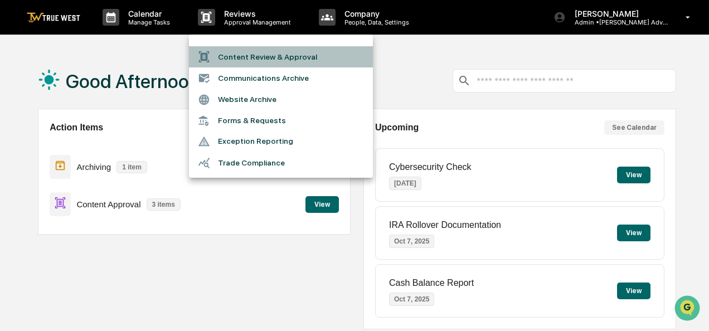
click at [230, 54] on li "Content Review & Approval" at bounding box center [281, 56] width 184 height 21
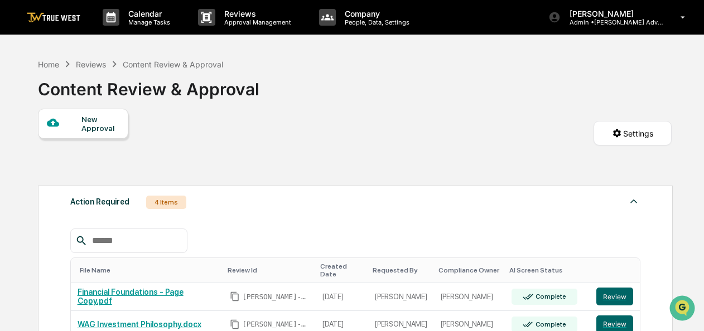
drag, startPoint x: 703, startPoint y: 140, endPoint x: 707, endPoint y: 180, distance: 40.4
click at [703, 180] on html "Calendar Manage Tasks Reviews Approval Management Company People, Data, Setting…" at bounding box center [352, 165] width 704 height 331
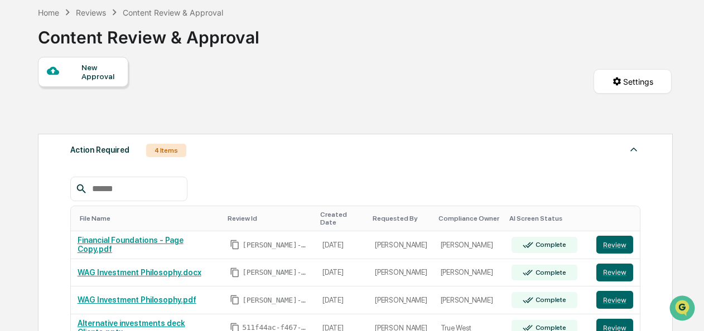
scroll to position [54, 0]
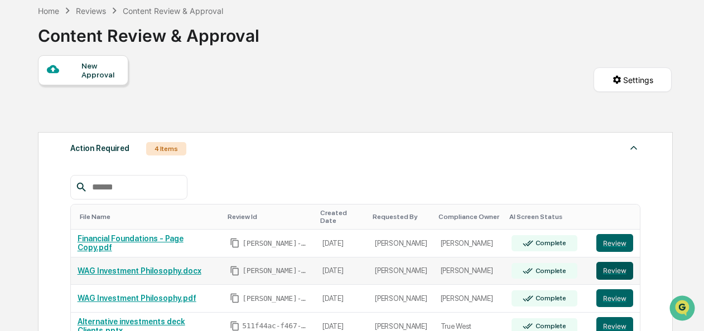
click at [608, 263] on button "Review" at bounding box center [614, 271] width 37 height 18
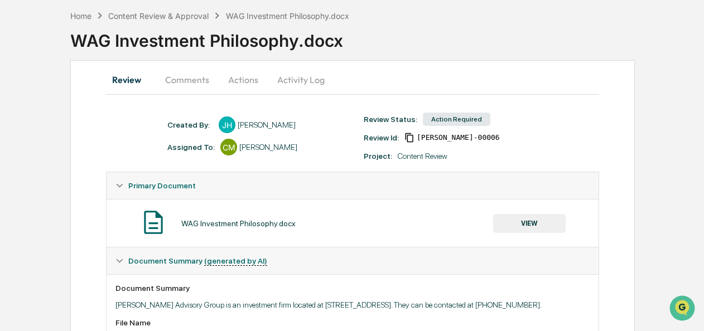
scroll to position [64, 0]
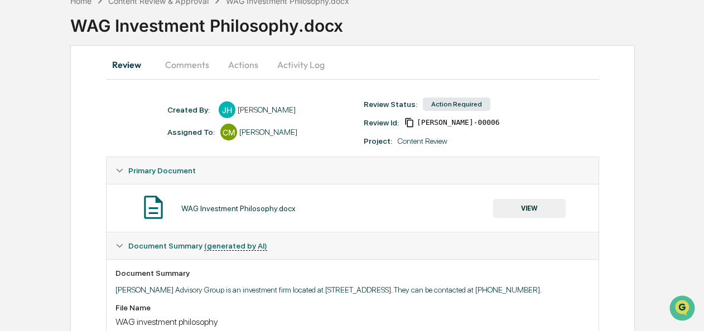
click at [236, 67] on button "Actions" at bounding box center [243, 64] width 50 height 27
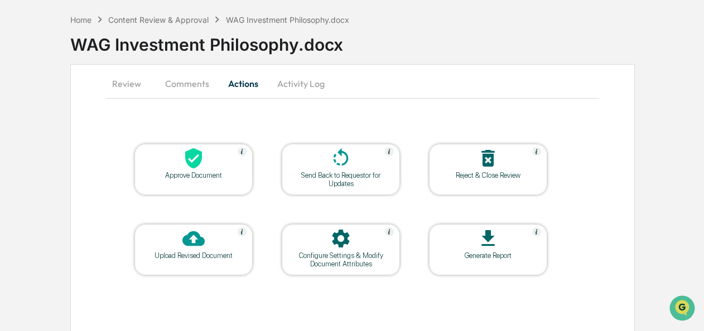
click at [191, 166] on icon at bounding box center [193, 158] width 17 height 21
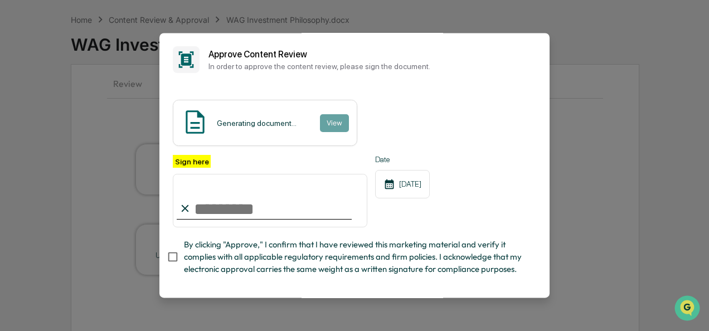
click at [202, 202] on input "Sign here" at bounding box center [270, 201] width 195 height 54
type input "**********"
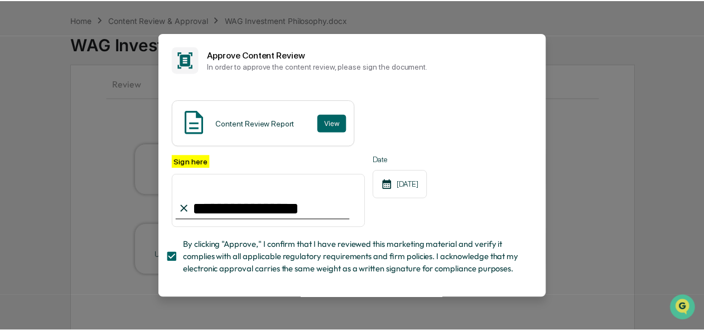
scroll to position [67, 0]
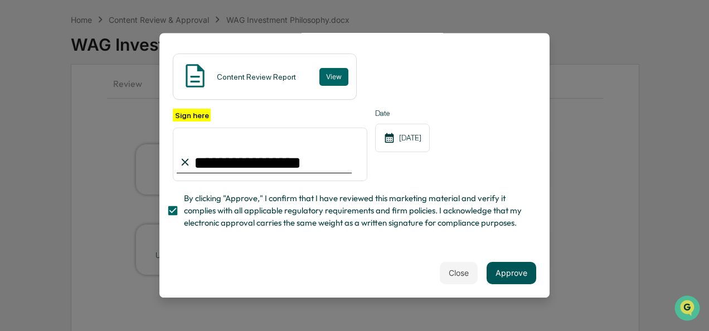
click at [503, 262] on button "Approve" at bounding box center [512, 273] width 50 height 22
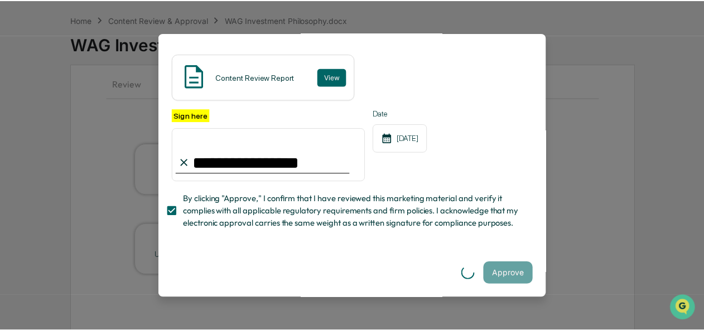
scroll to position [0, 0]
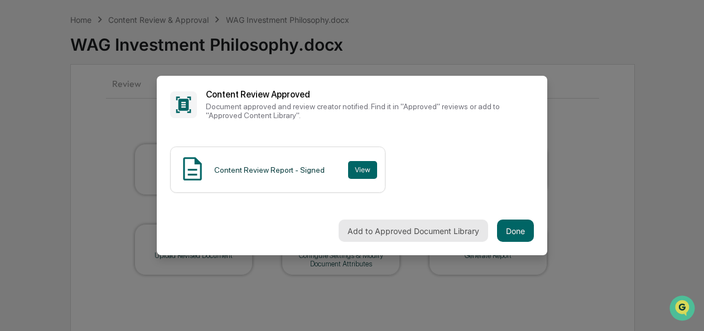
click at [412, 229] on button "Add to Approved Document Library" at bounding box center [412, 231] width 149 height 22
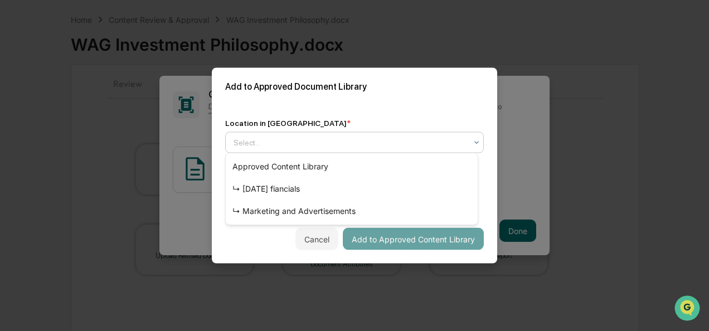
click at [472, 138] on icon at bounding box center [476, 142] width 9 height 9
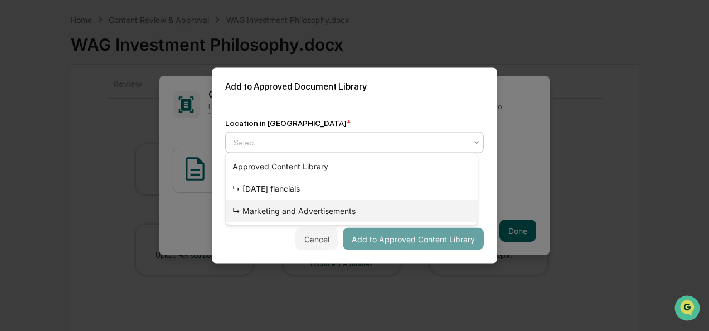
click at [345, 205] on div "↳ Marketing and Advertisements" at bounding box center [352, 211] width 252 height 22
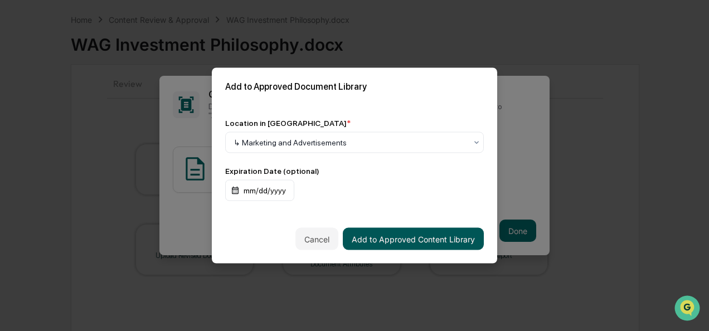
click at [427, 231] on button "Add to Approved Content Library" at bounding box center [413, 239] width 141 height 22
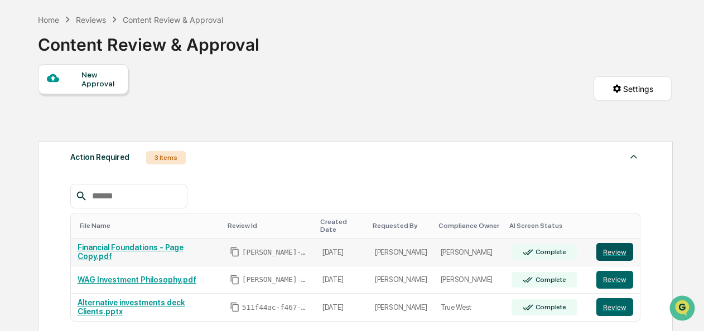
click at [608, 244] on button "Review" at bounding box center [614, 252] width 37 height 18
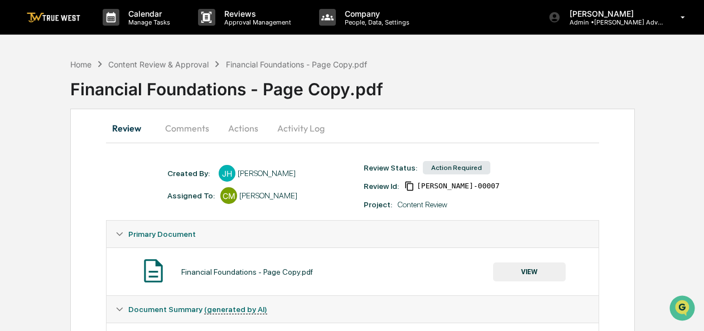
click at [236, 136] on button "Actions" at bounding box center [243, 128] width 50 height 27
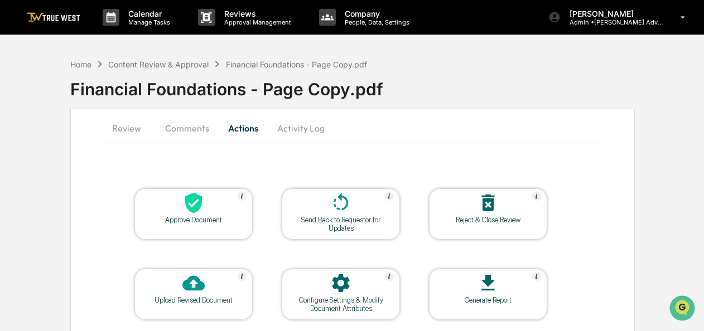
click at [195, 227] on div "Approve Document" at bounding box center [193, 213] width 118 height 51
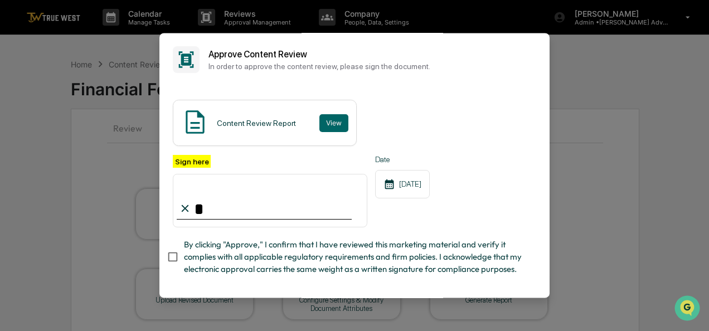
type input "**********"
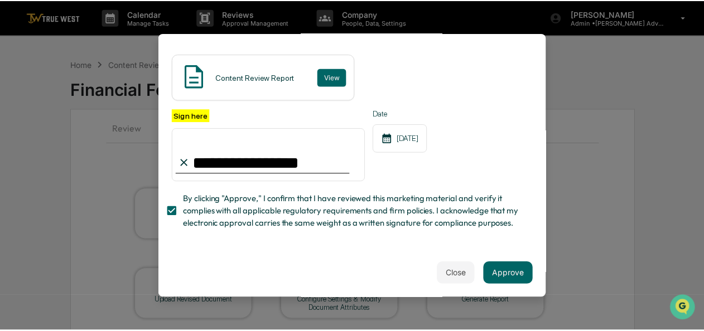
scroll to position [67, 0]
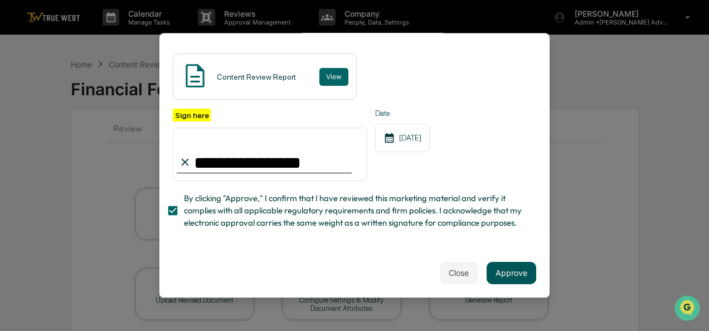
click at [499, 265] on button "Approve" at bounding box center [512, 273] width 50 height 22
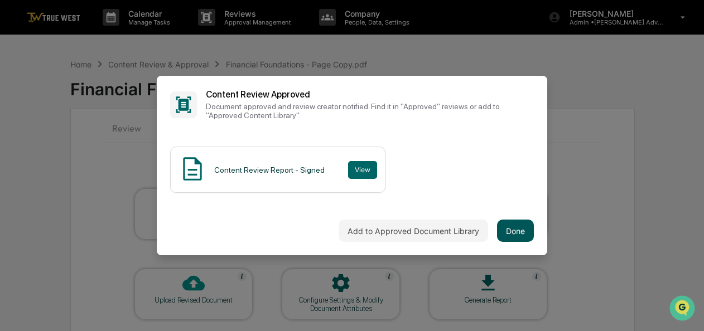
scroll to position [0, 0]
click at [511, 228] on button "Done" at bounding box center [515, 231] width 37 height 22
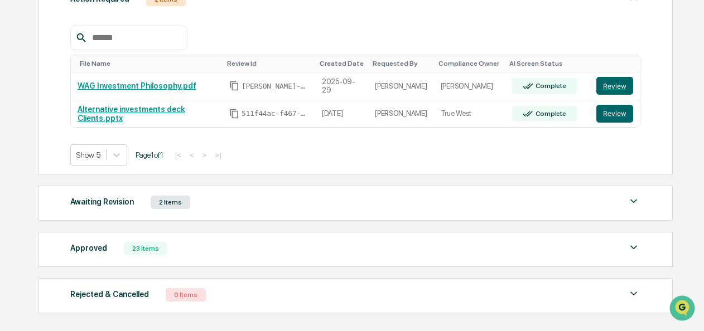
scroll to position [229, 0]
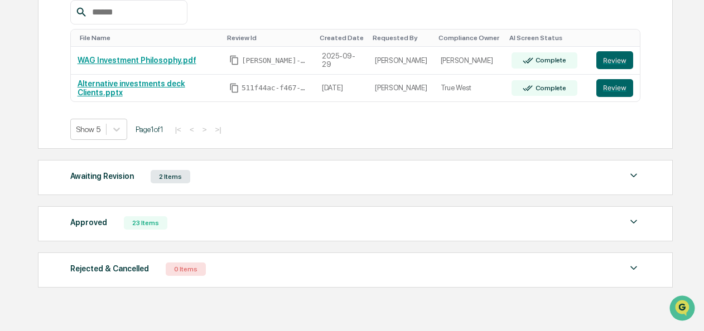
click at [636, 221] on img at bounding box center [633, 221] width 13 height 13
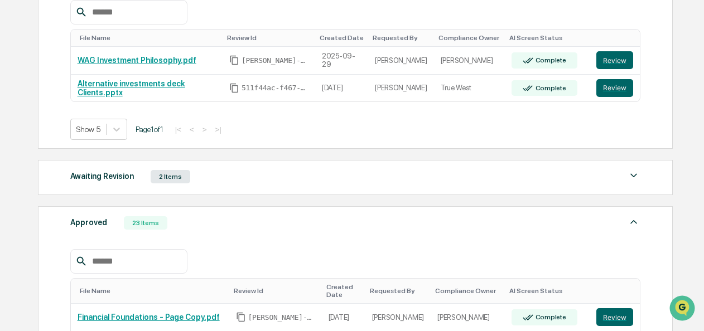
click at [636, 221] on img at bounding box center [633, 221] width 13 height 13
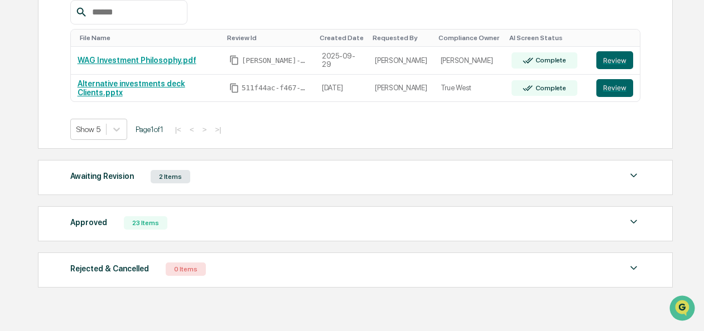
click at [634, 215] on img at bounding box center [633, 221] width 13 height 13
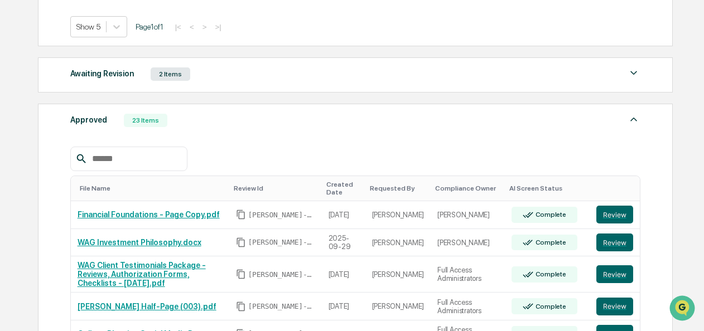
scroll to position [333, 0]
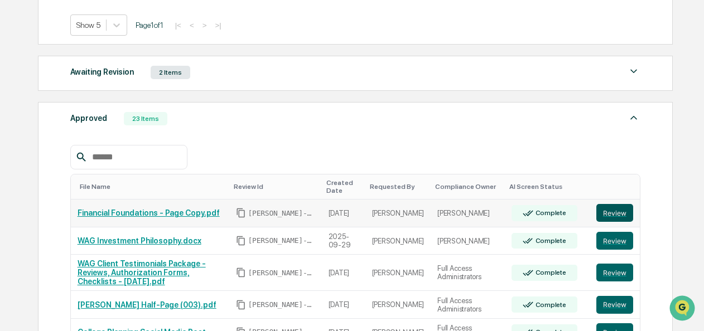
click at [602, 209] on button "Review" at bounding box center [614, 213] width 37 height 18
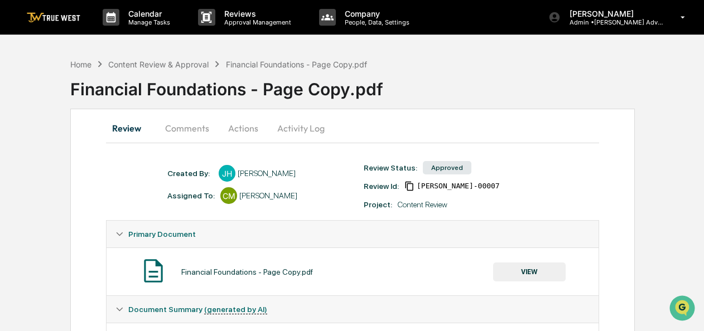
click at [239, 125] on button "Actions" at bounding box center [243, 128] width 50 height 27
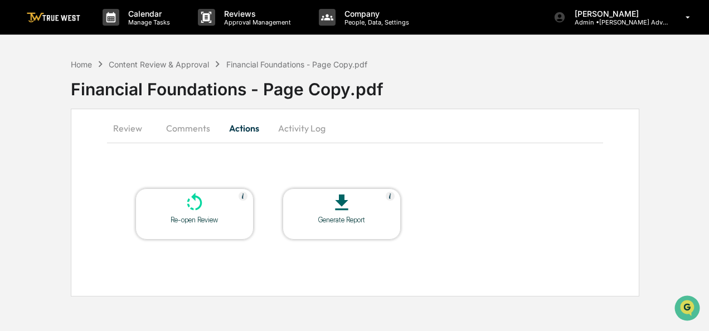
click at [204, 206] on icon at bounding box center [194, 203] width 22 height 22
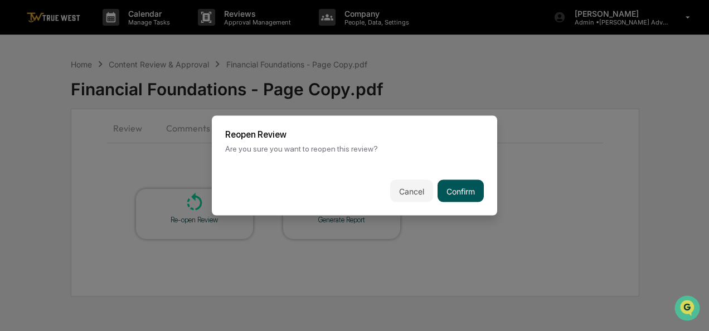
click at [463, 196] on button "Confirm" at bounding box center [461, 191] width 46 height 22
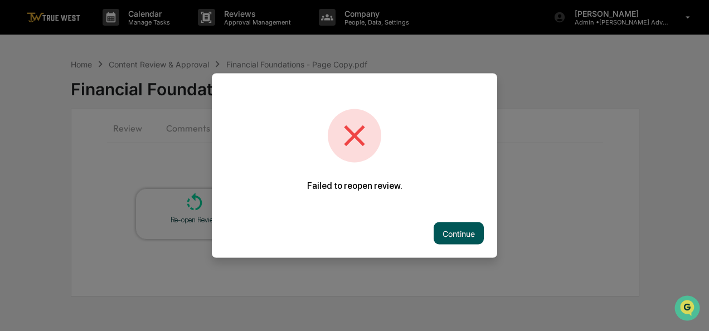
click at [445, 224] on button "Continue" at bounding box center [459, 233] width 50 height 22
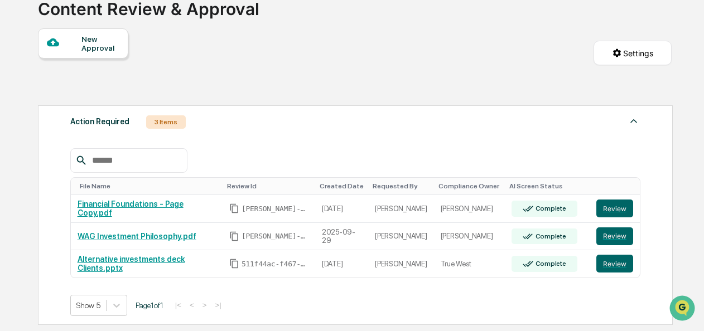
scroll to position [76, 0]
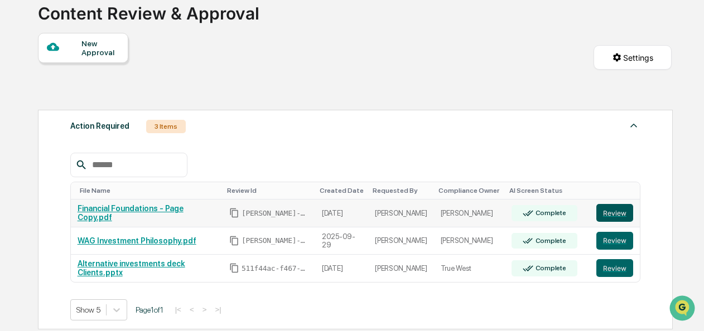
click at [613, 214] on button "Review" at bounding box center [614, 213] width 37 height 18
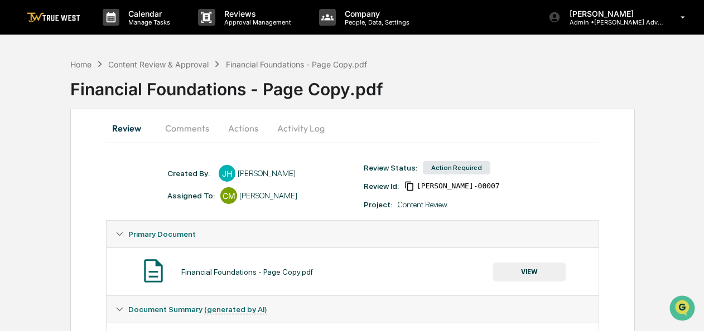
click at [236, 123] on button "Actions" at bounding box center [243, 128] width 50 height 27
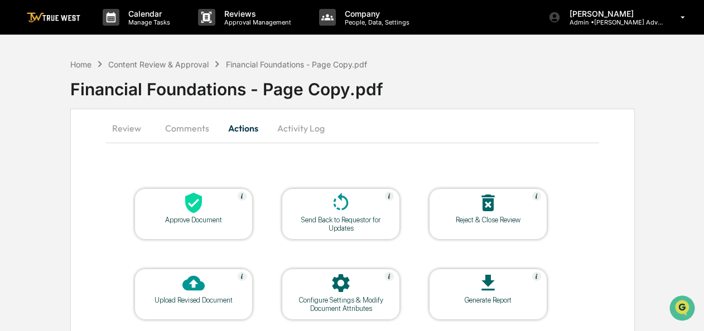
click at [188, 206] on icon at bounding box center [193, 203] width 17 height 21
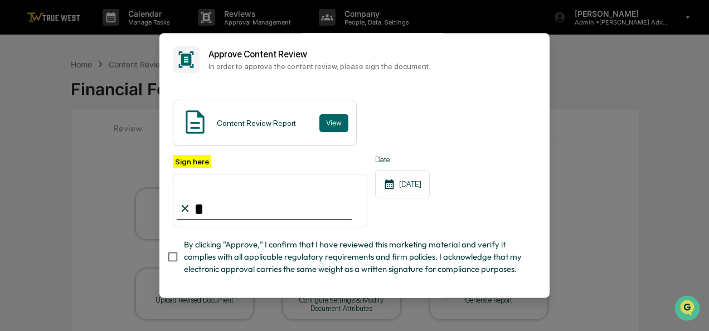
type input "**********"
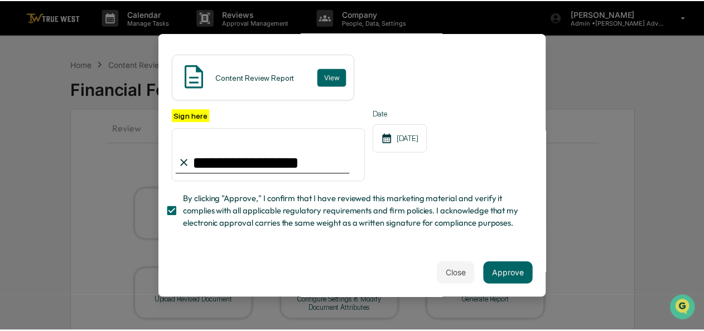
scroll to position [67, 0]
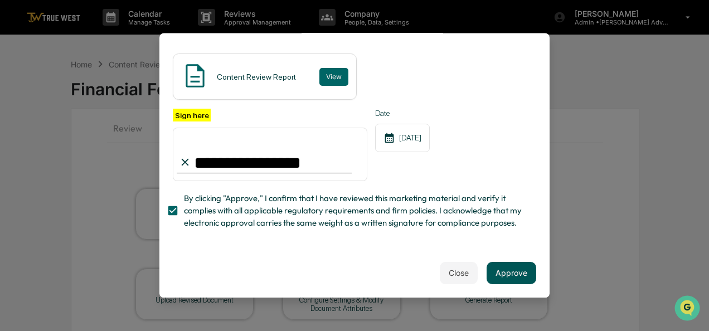
click at [506, 263] on button "Approve" at bounding box center [512, 273] width 50 height 22
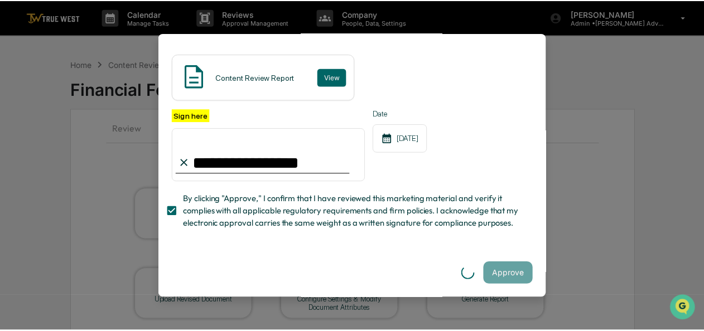
scroll to position [0, 0]
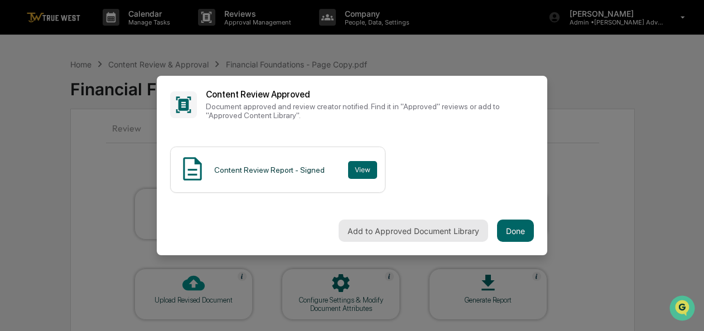
click at [393, 222] on button "Add to Approved Document Library" at bounding box center [412, 231] width 149 height 22
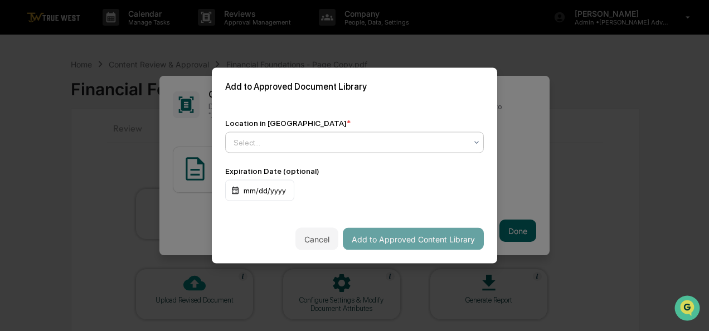
click at [472, 143] on icon at bounding box center [476, 142] width 9 height 9
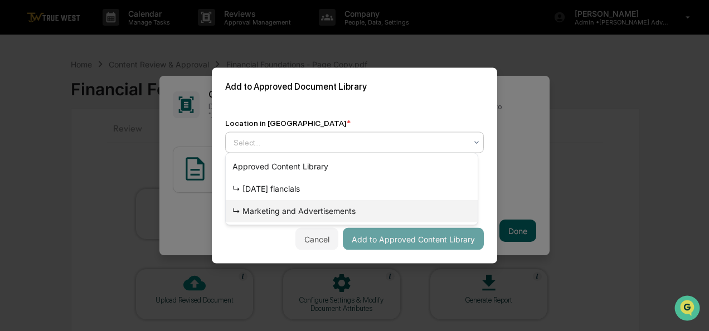
click at [332, 210] on div "↳ Marketing and Advertisements" at bounding box center [352, 211] width 252 height 22
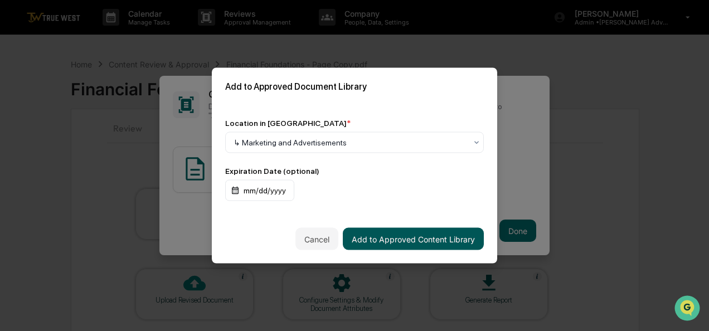
click at [408, 240] on button "Add to Approved Content Library" at bounding box center [413, 239] width 141 height 22
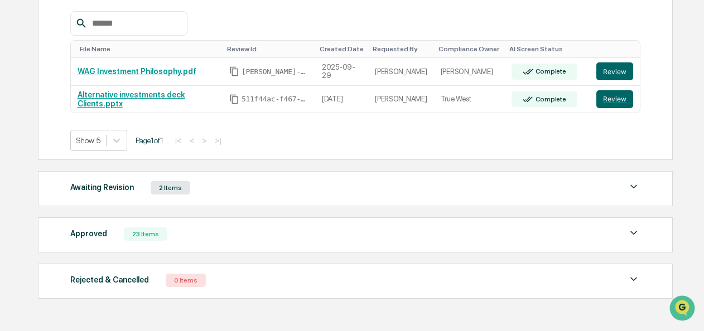
scroll to position [217, 0]
click at [637, 232] on img at bounding box center [633, 233] width 13 height 13
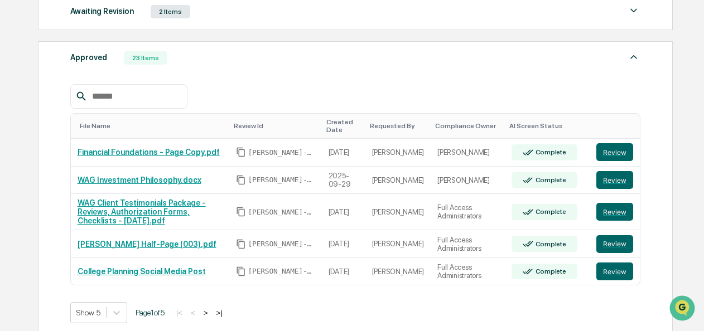
scroll to position [398, 0]
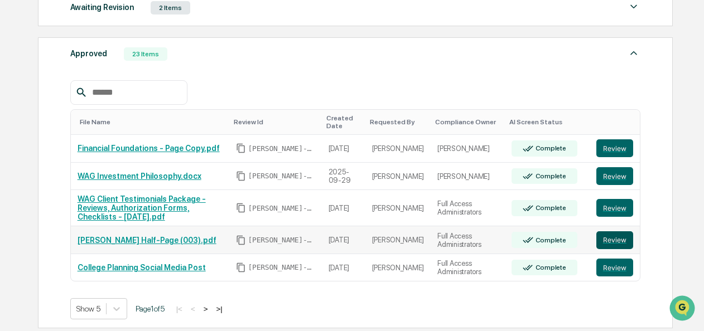
click at [612, 240] on button "Review" at bounding box center [614, 240] width 37 height 18
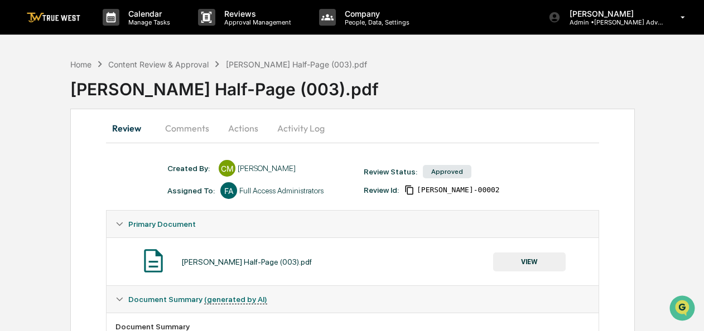
click at [517, 264] on button "VIEW" at bounding box center [529, 262] width 72 height 19
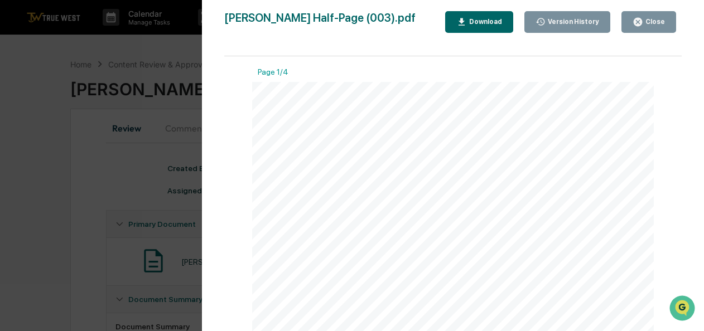
click at [665, 17] on button "Close" at bounding box center [648, 22] width 55 height 22
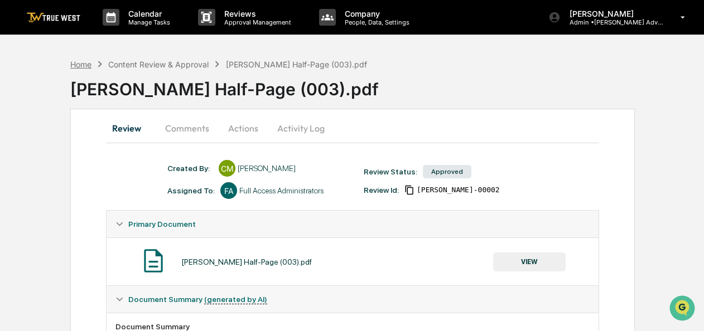
click at [81, 62] on div "Home" at bounding box center [80, 64] width 21 height 9
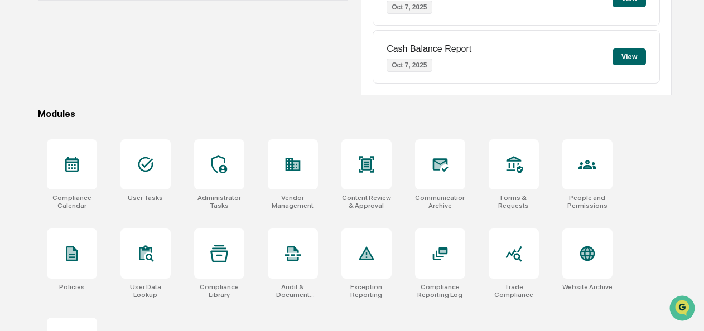
scroll to position [247, 0]
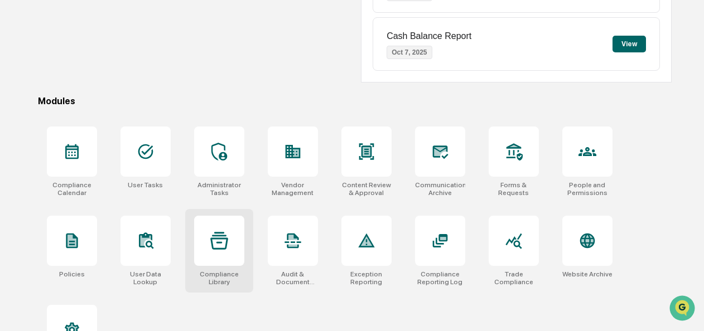
click at [219, 246] on icon at bounding box center [219, 240] width 18 height 17
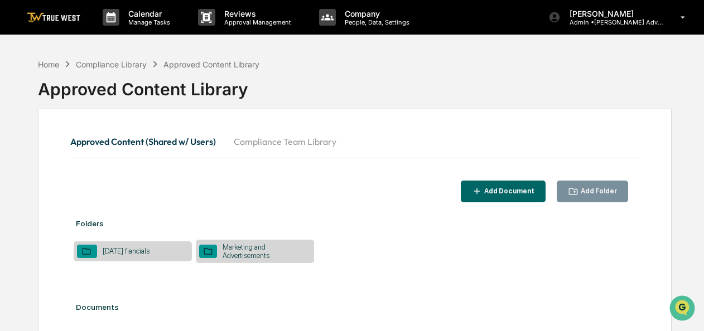
click at [245, 245] on div "Marketing and Advertisements" at bounding box center [264, 251] width 94 height 17
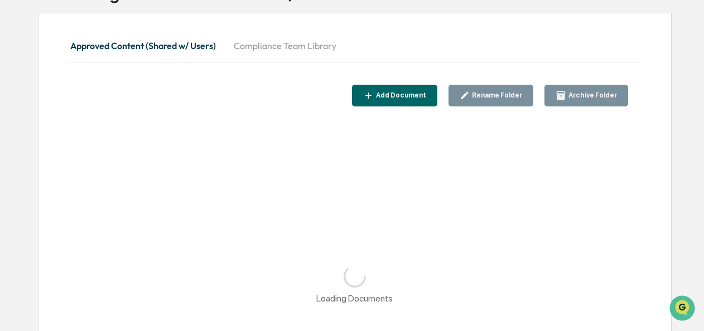
scroll to position [99, 0]
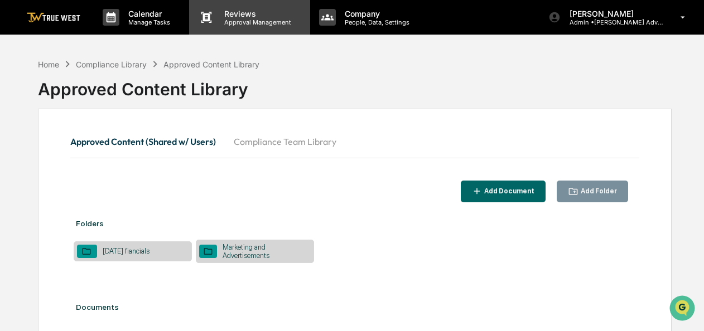
click at [234, 18] on p "Approval Management" at bounding box center [255, 22] width 81 height 8
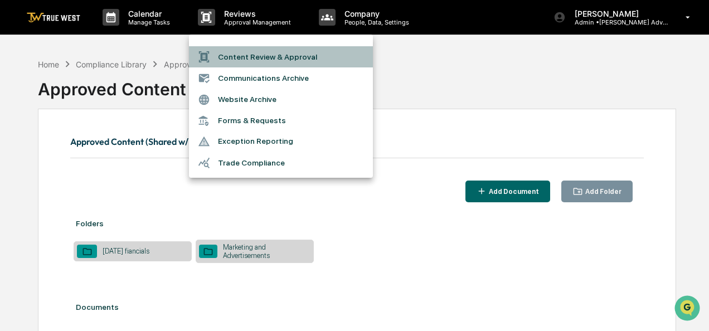
click at [251, 57] on li "Content Review & Approval" at bounding box center [281, 56] width 184 height 21
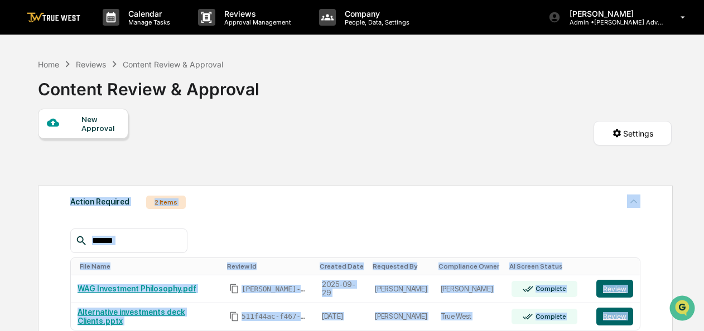
drag, startPoint x: 703, startPoint y: 154, endPoint x: 711, endPoint y: 206, distance: 53.0
click at [703, 206] on html "Calendar Manage Tasks Reviews Approval Management Company People, Data, Setting…" at bounding box center [352, 165] width 704 height 331
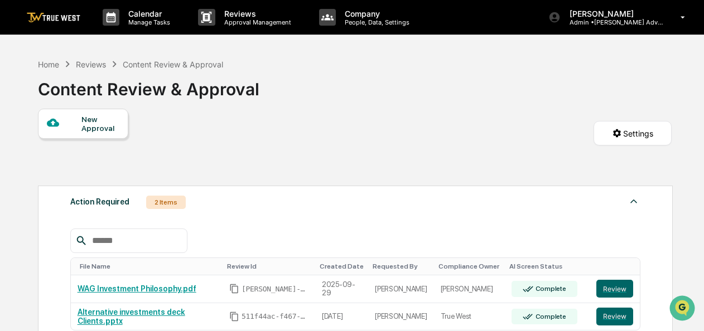
drag, startPoint x: 711, startPoint y: 206, endPoint x: 678, endPoint y: 86, distance: 124.9
click at [678, 86] on div "Home Reviews Content Review & Approval Content Review & Approval New Approval S…" at bounding box center [354, 319] width 667 height 533
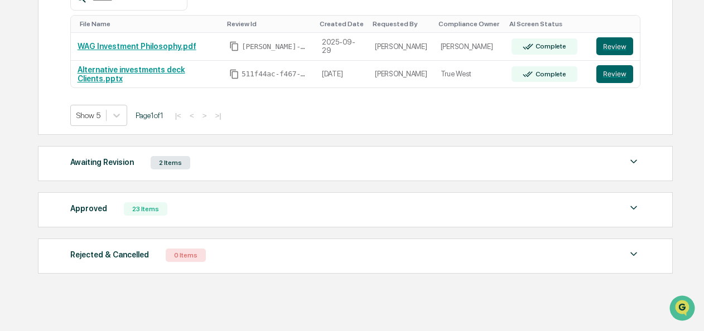
scroll to position [245, 0]
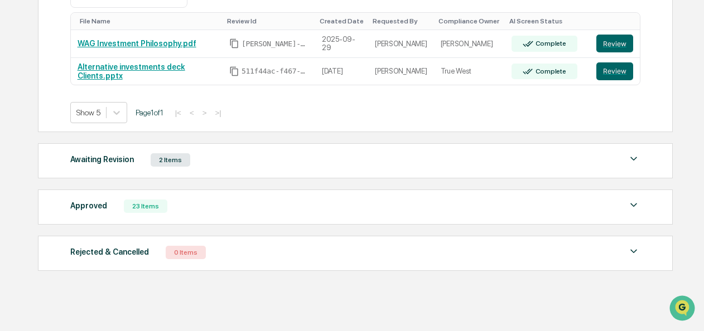
click at [636, 204] on img at bounding box center [633, 205] width 13 height 13
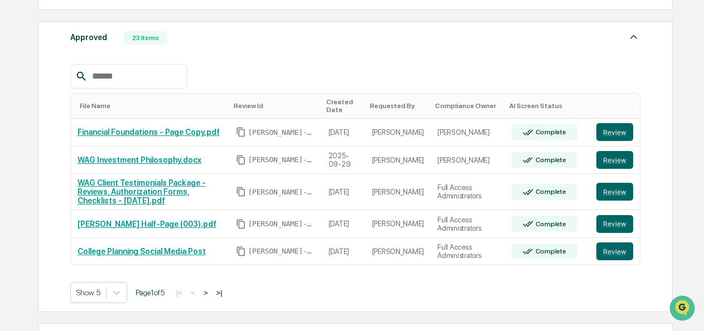
scroll to position [409, 0]
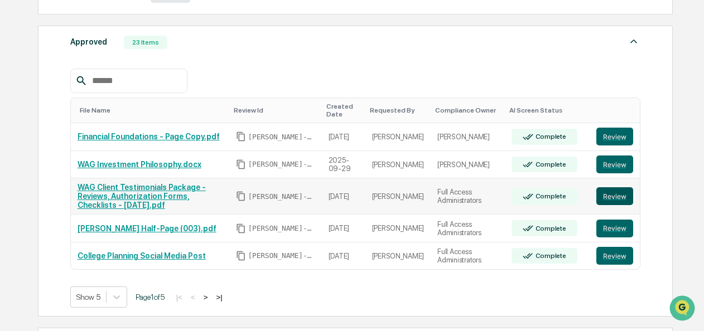
click at [614, 192] on button "Review" at bounding box center [614, 196] width 37 height 18
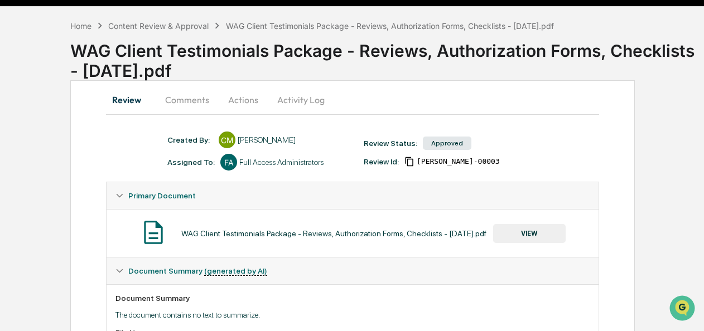
scroll to position [27, 0]
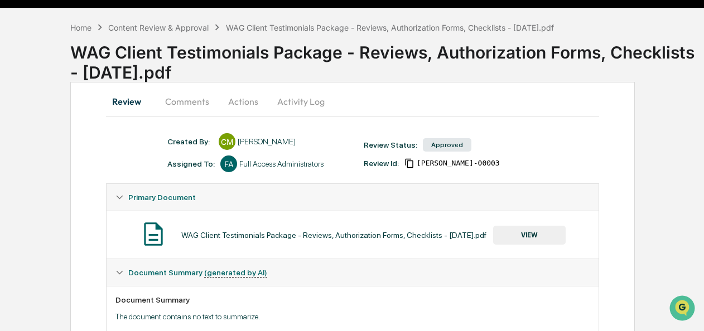
click at [243, 98] on button "Actions" at bounding box center [243, 101] width 50 height 27
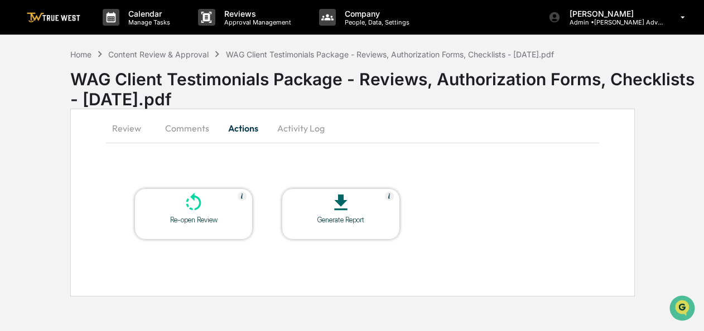
scroll to position [0, 0]
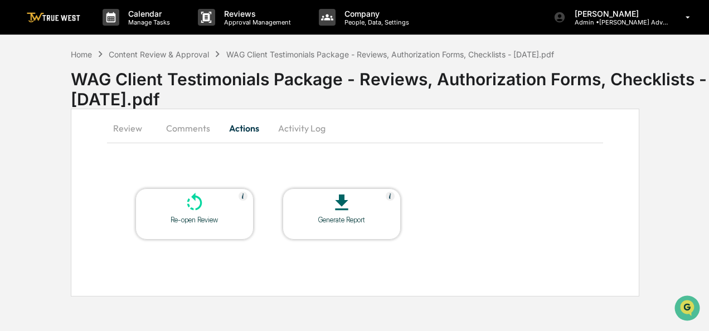
click at [191, 213] on icon at bounding box center [194, 203] width 22 height 22
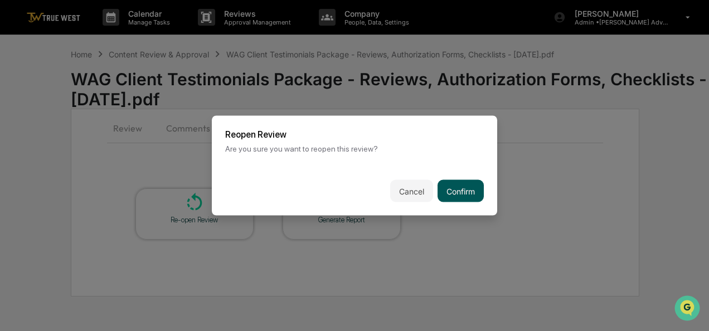
click at [451, 183] on button "Confirm" at bounding box center [461, 191] width 46 height 22
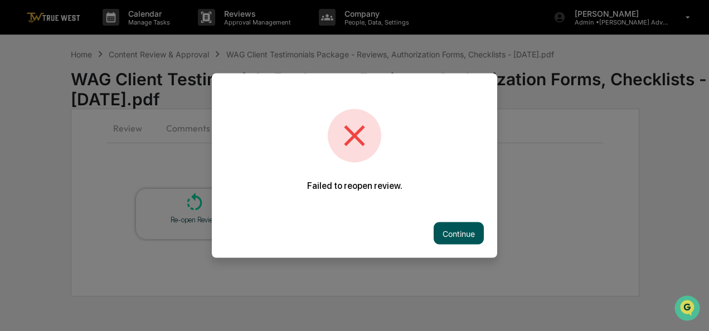
click at [449, 226] on button "Continue" at bounding box center [459, 233] width 50 height 22
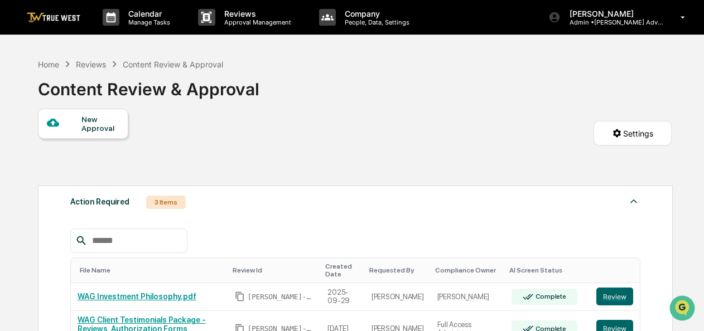
click at [85, 65] on div "Reviews" at bounding box center [91, 64] width 30 height 9
click at [146, 62] on div "Content Review & Approval" at bounding box center [173, 64] width 100 height 9
click at [43, 63] on div "Home" at bounding box center [48, 64] width 21 height 9
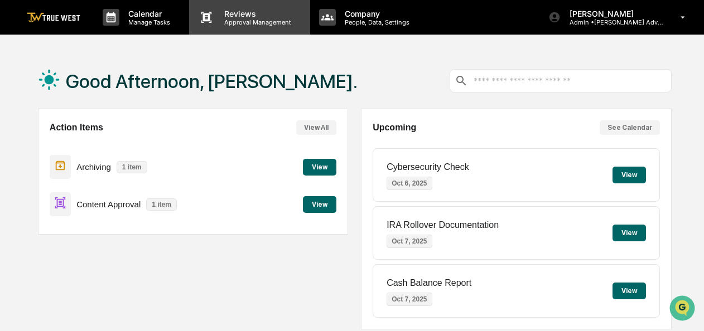
click at [226, 23] on p "Approval Management" at bounding box center [255, 22] width 81 height 8
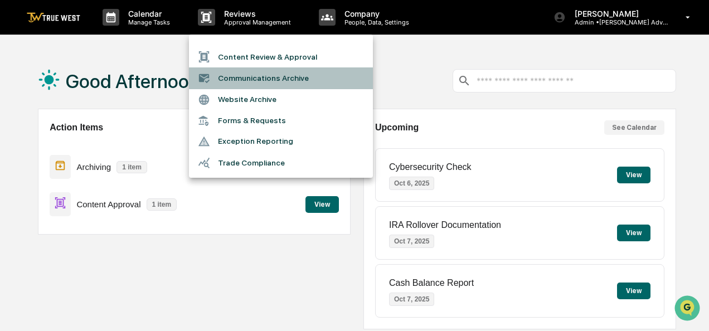
click at [255, 77] on li "Communications Archive" at bounding box center [281, 77] width 184 height 21
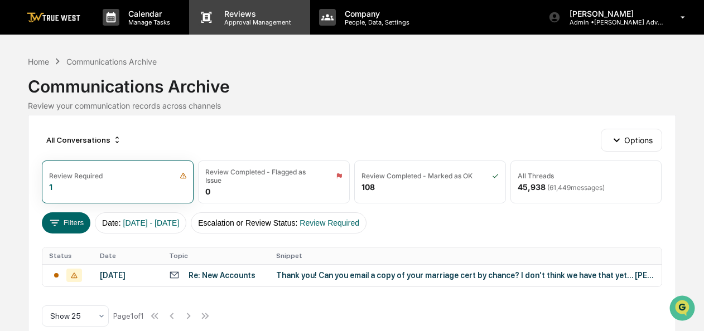
click at [238, 14] on p "Reviews" at bounding box center [255, 13] width 81 height 9
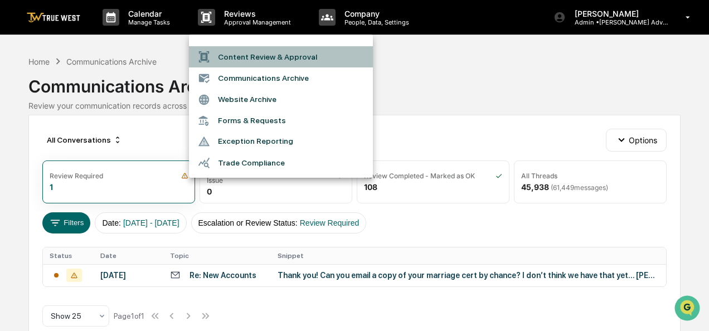
click at [239, 58] on li "Content Review & Approval" at bounding box center [281, 56] width 184 height 21
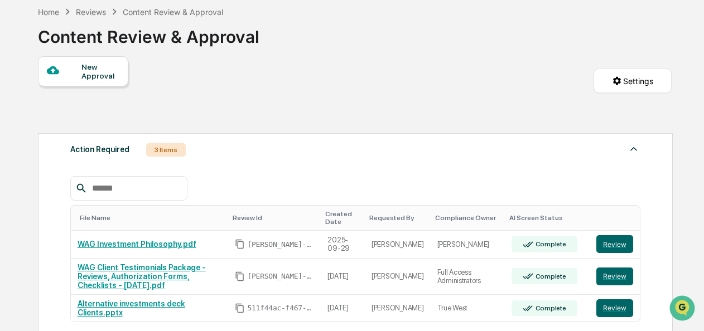
scroll to position [54, 0]
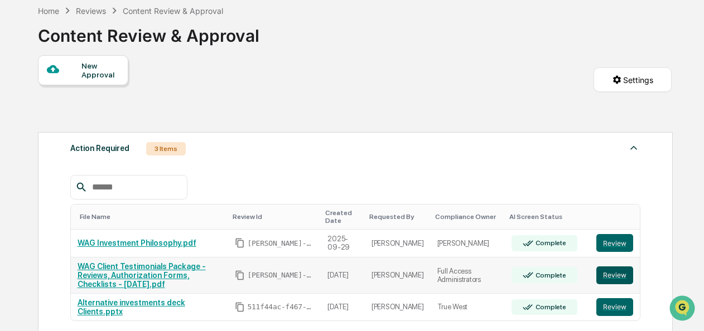
click at [607, 278] on button "Review" at bounding box center [614, 276] width 37 height 18
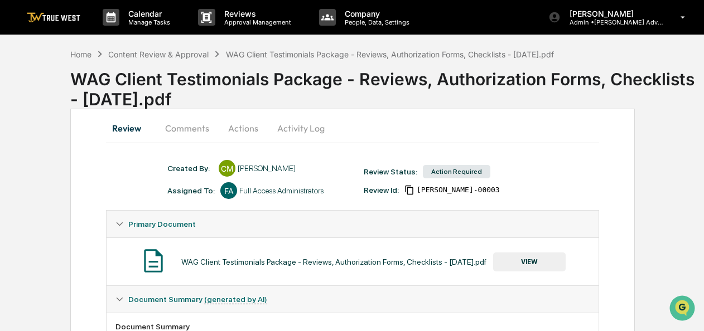
click at [244, 125] on button "Actions" at bounding box center [243, 128] width 50 height 27
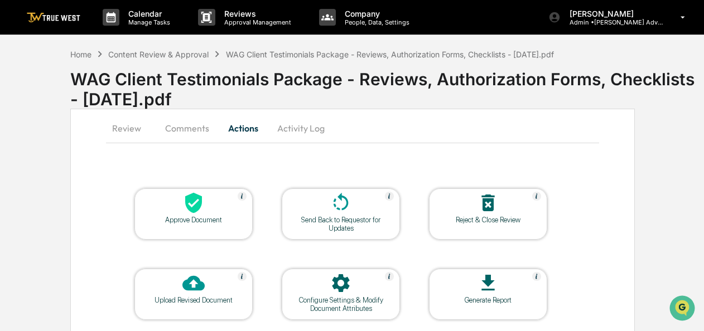
click at [187, 214] on div at bounding box center [194, 204] width 112 height 24
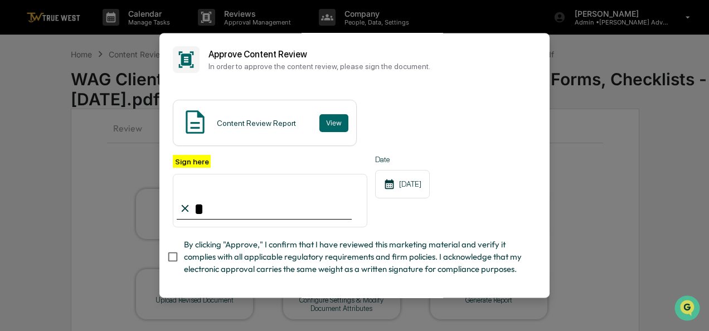
type input "**********"
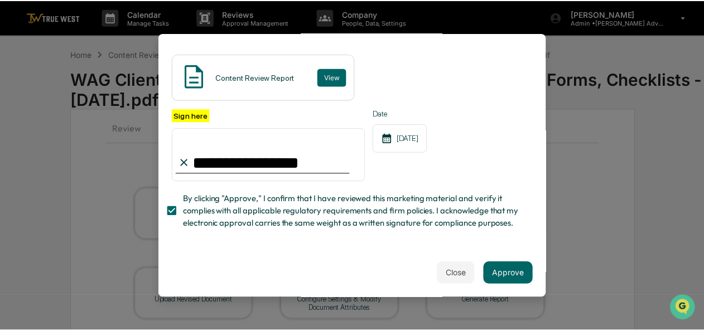
scroll to position [67, 0]
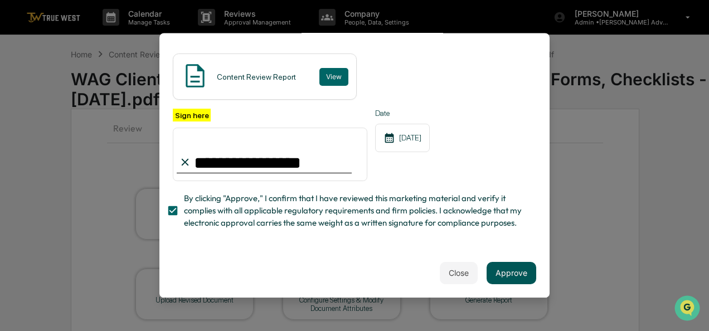
click at [512, 267] on button "Approve" at bounding box center [512, 273] width 50 height 22
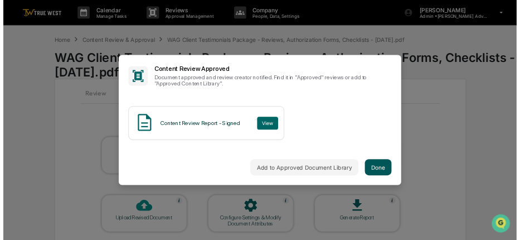
scroll to position [0, 0]
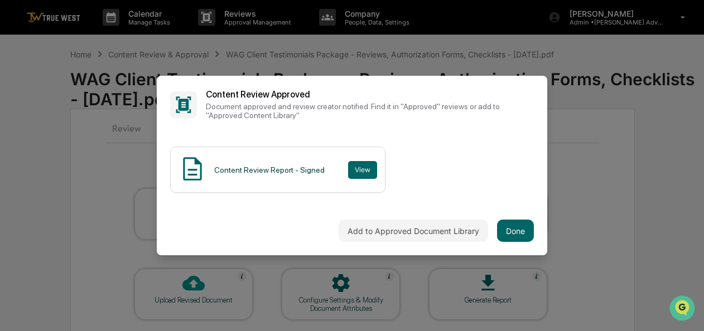
click at [401, 215] on div "Add to Approved Document Library Done" at bounding box center [352, 230] width 390 height 49
click at [400, 223] on button "Add to Approved Document Library" at bounding box center [412, 231] width 149 height 22
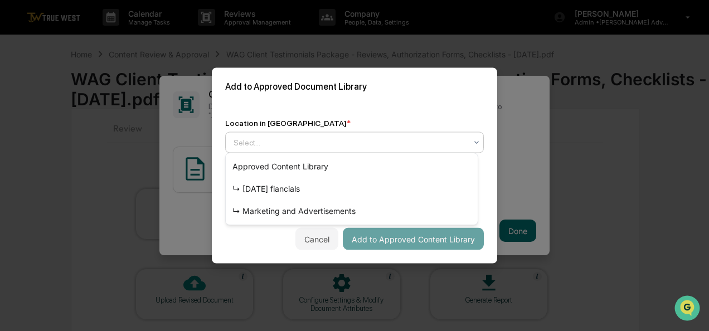
click at [473, 142] on icon at bounding box center [476, 142] width 9 height 9
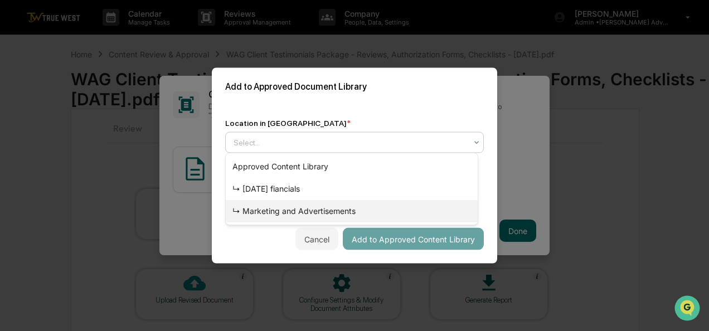
click at [320, 205] on div "↳ Marketing and Advertisements" at bounding box center [352, 211] width 252 height 22
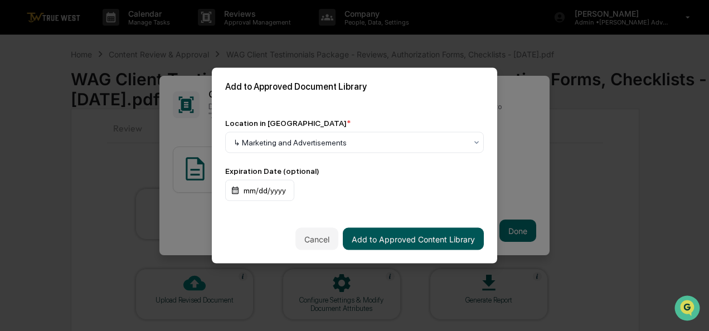
click at [407, 237] on button "Add to Approved Content Library" at bounding box center [413, 239] width 141 height 22
